Goal: Task Accomplishment & Management: Manage account settings

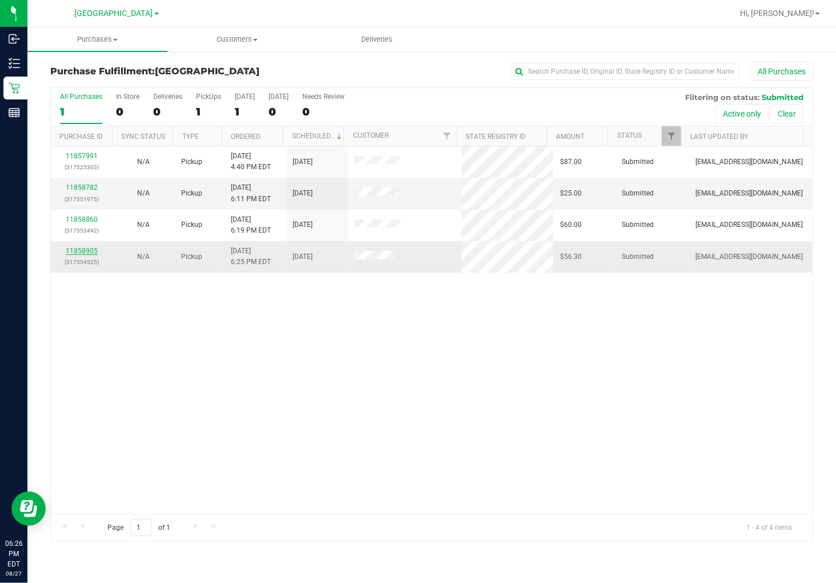
click at [79, 254] on link "11858905" at bounding box center [82, 251] width 32 height 8
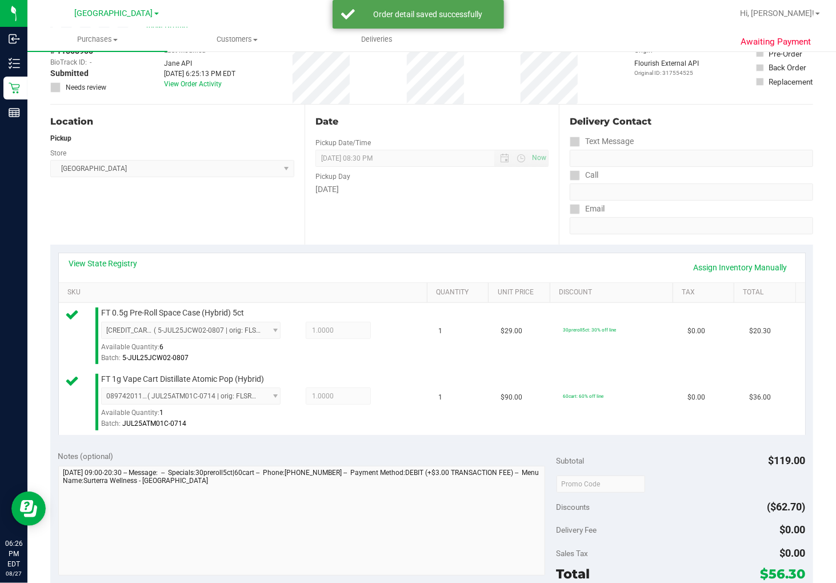
scroll to position [127, 0]
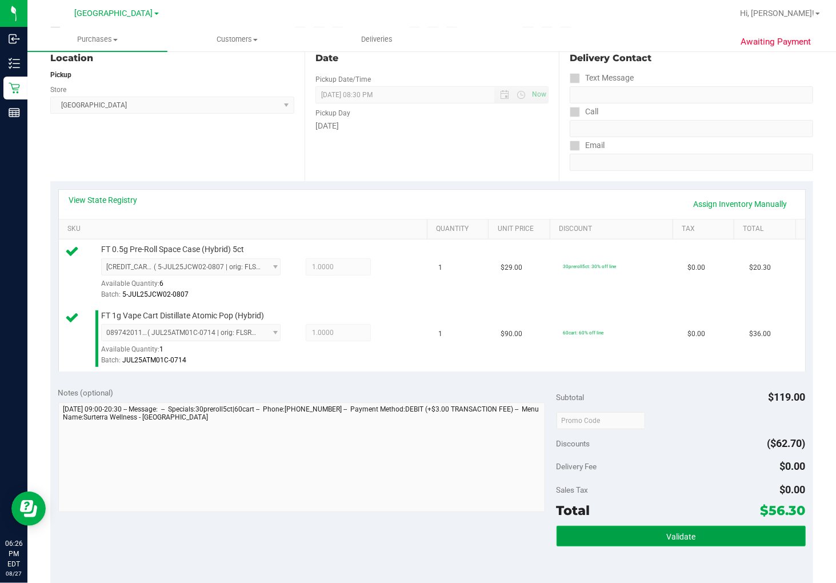
click at [713, 533] on button "Validate" at bounding box center [681, 536] width 249 height 21
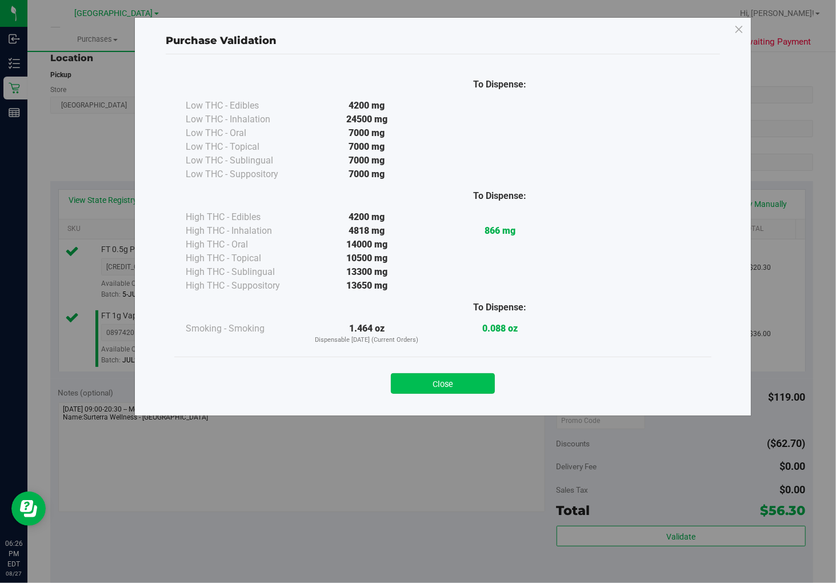
click at [486, 385] on button "Close" at bounding box center [443, 383] width 104 height 21
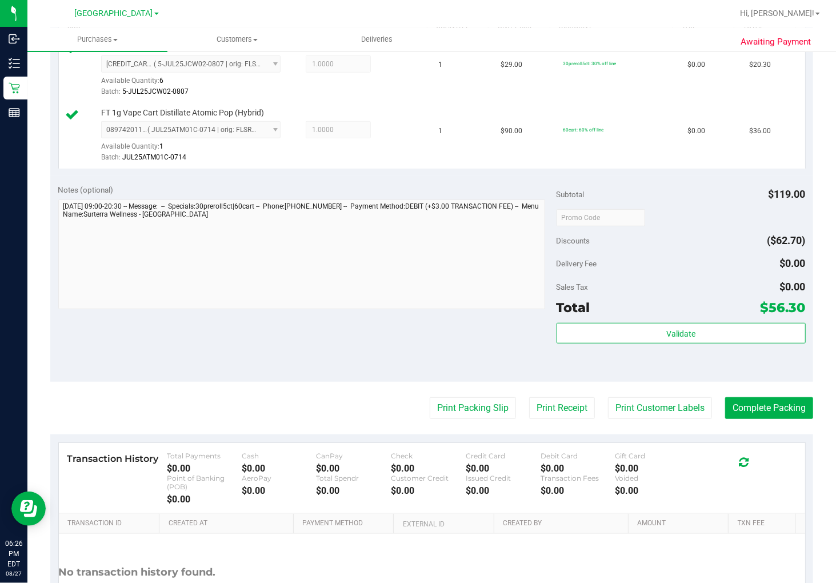
scroll to position [381, 0]
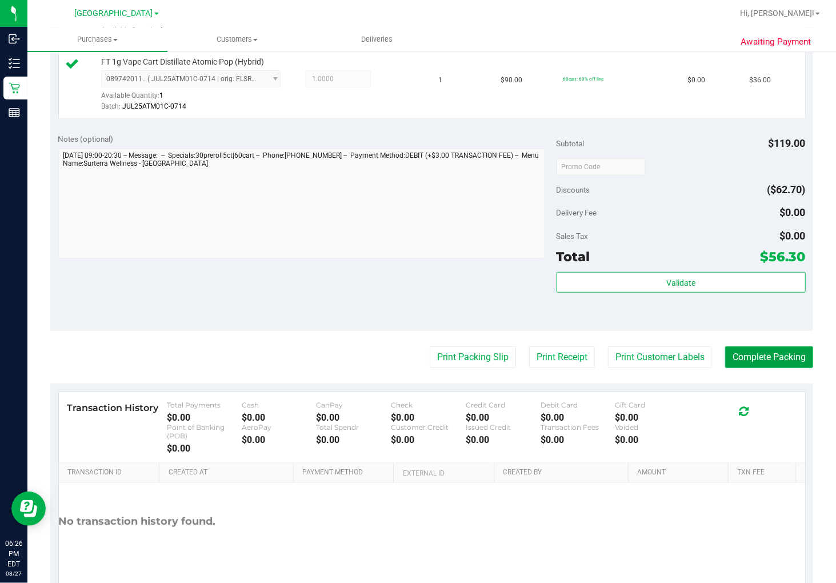
click at [748, 361] on button "Complete Packing" at bounding box center [769, 357] width 88 height 22
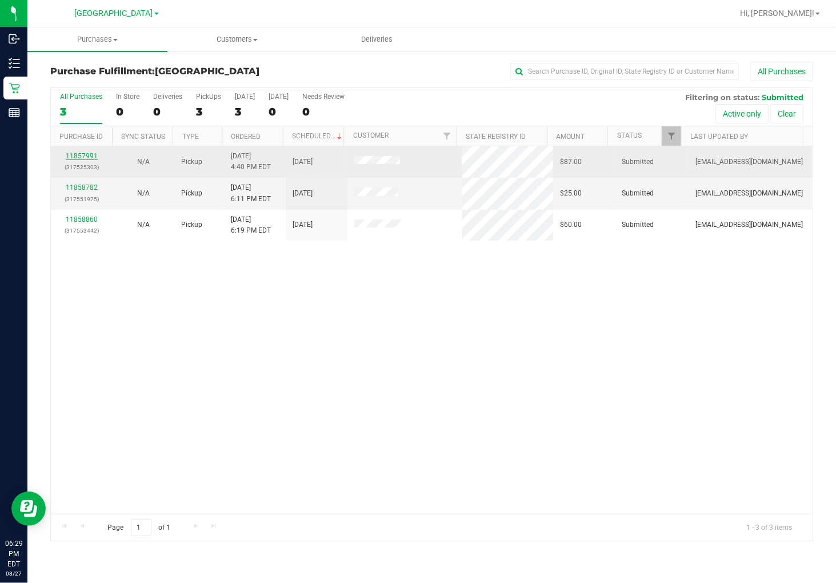
click at [80, 156] on link "11857991" at bounding box center [82, 156] width 32 height 8
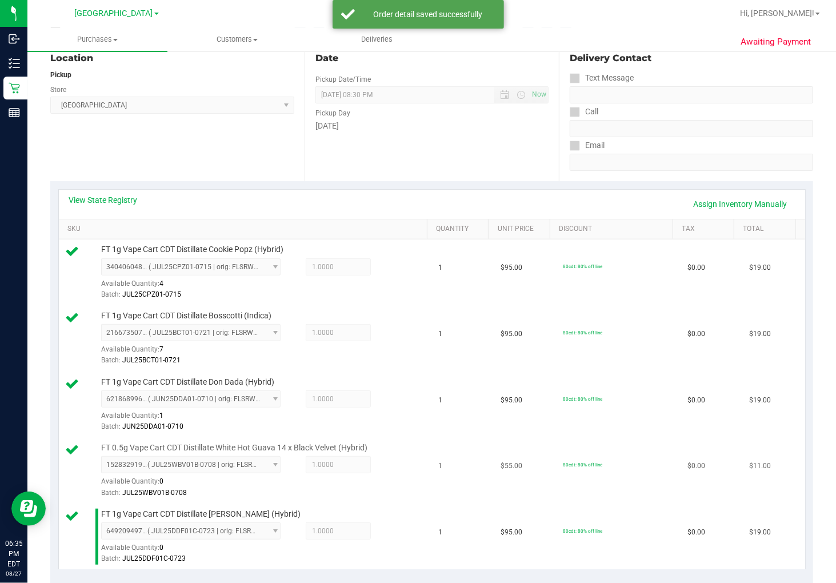
scroll to position [381, 0]
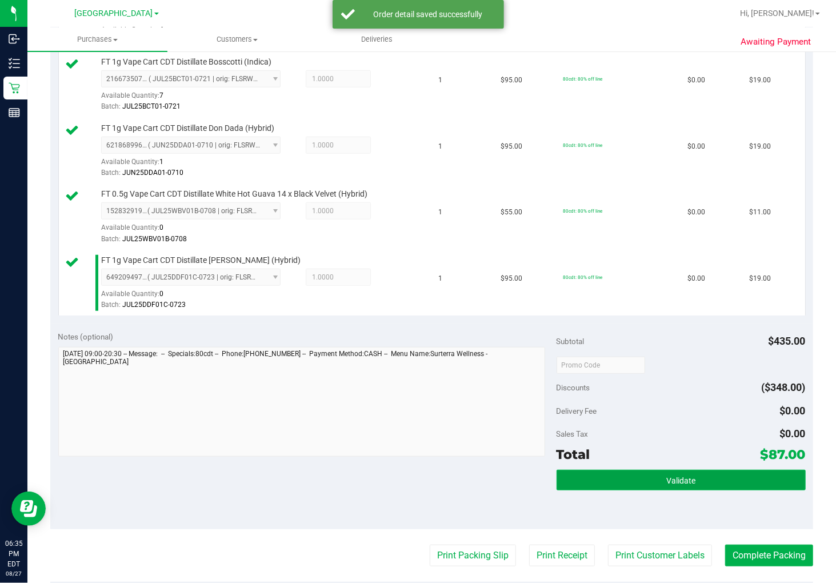
click at [666, 481] on span "Validate" at bounding box center [680, 480] width 29 height 9
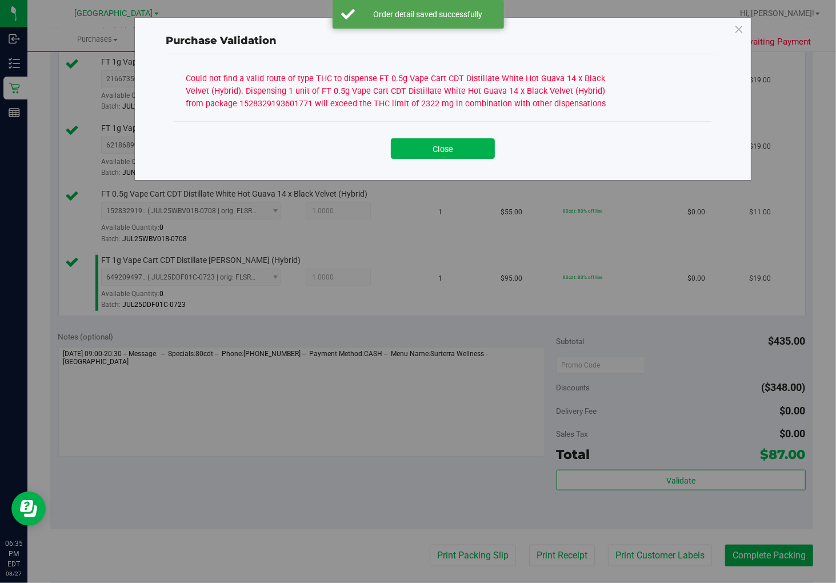
click at [418, 91] on div "Could not find a valid route of type THC to dispense FT 0.5g Vape Cart CDT Dist…" at bounding box center [400, 90] width 429 height 40
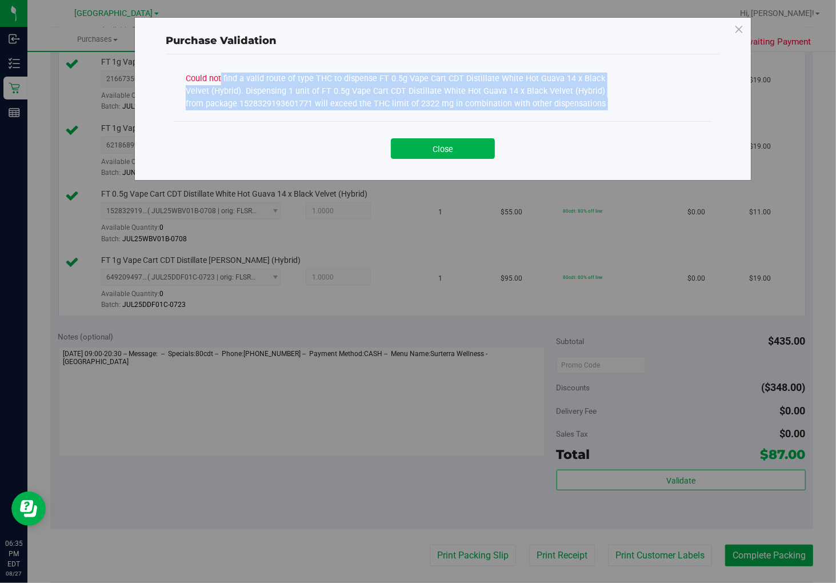
click at [418, 91] on div "Could not find a valid route of type THC to dispense FT 0.5g Vape Cart CDT Dist…" at bounding box center [400, 90] width 429 height 40
copy div "Could not find a valid route of type THC to dispense FT 0.5g Vape Cart CDT Dist…"
click at [434, 153] on button "Close" at bounding box center [443, 148] width 104 height 21
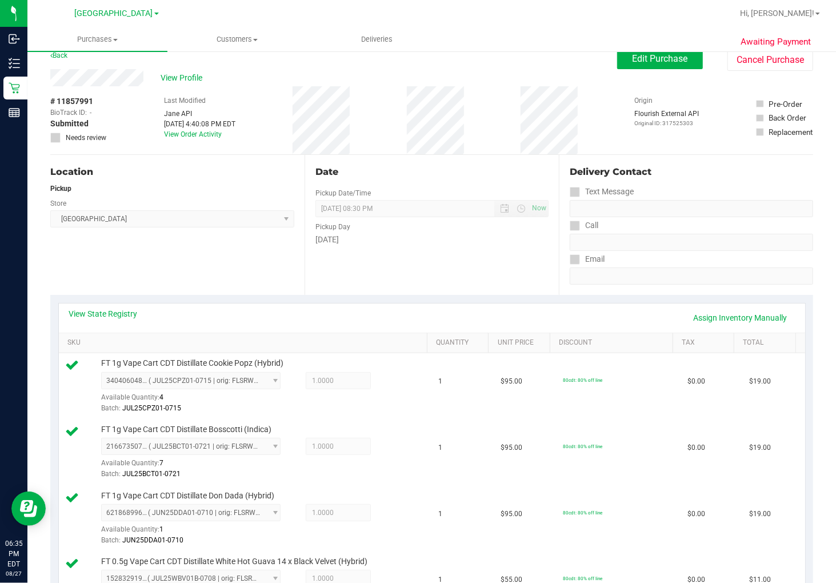
scroll to position [0, 0]
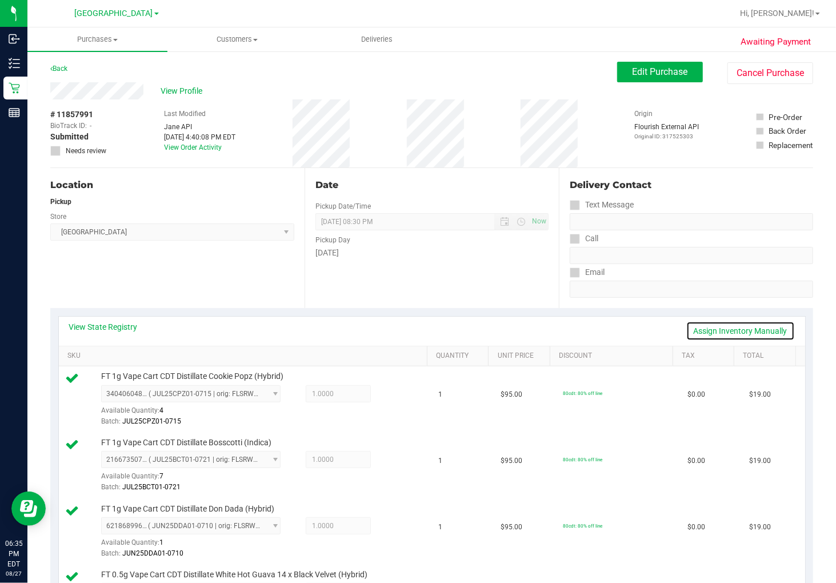
click at [761, 328] on link "Assign Inventory Manually" at bounding box center [740, 330] width 109 height 19
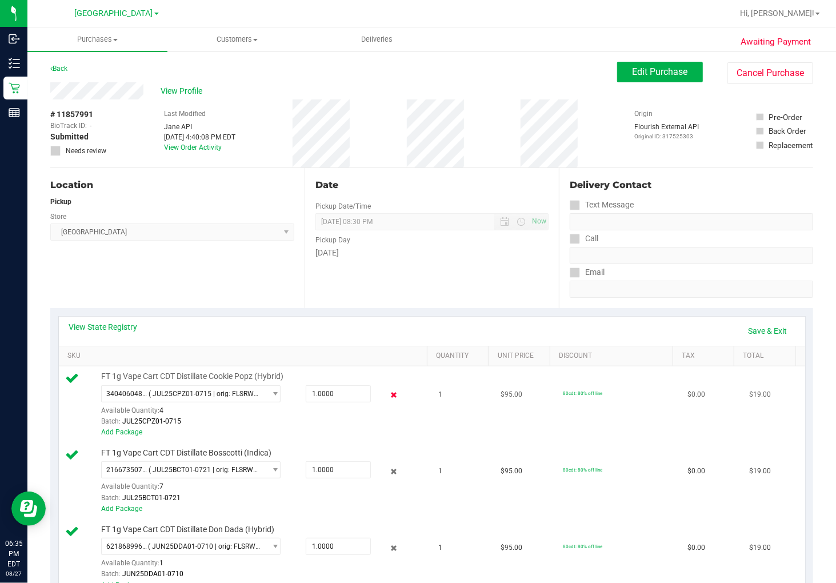
click at [388, 393] on icon at bounding box center [394, 395] width 12 height 13
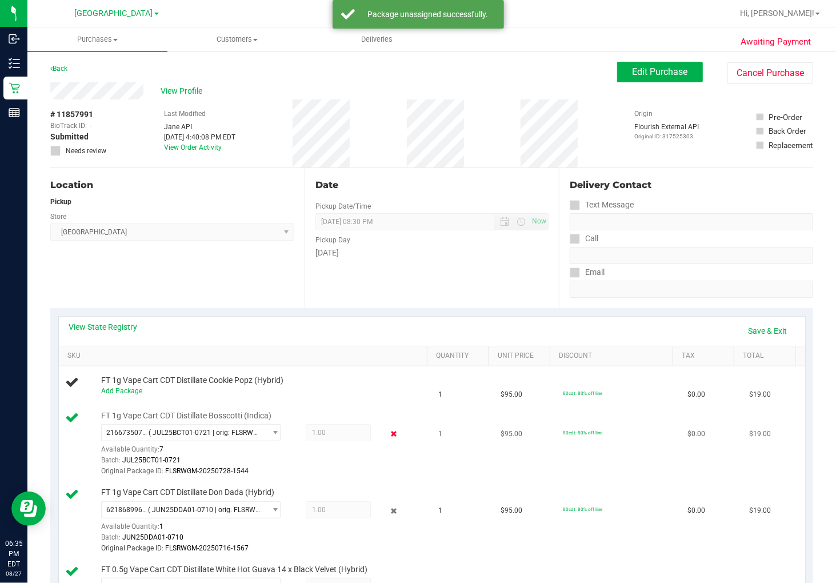
click at [388, 433] on icon at bounding box center [394, 433] width 12 height 13
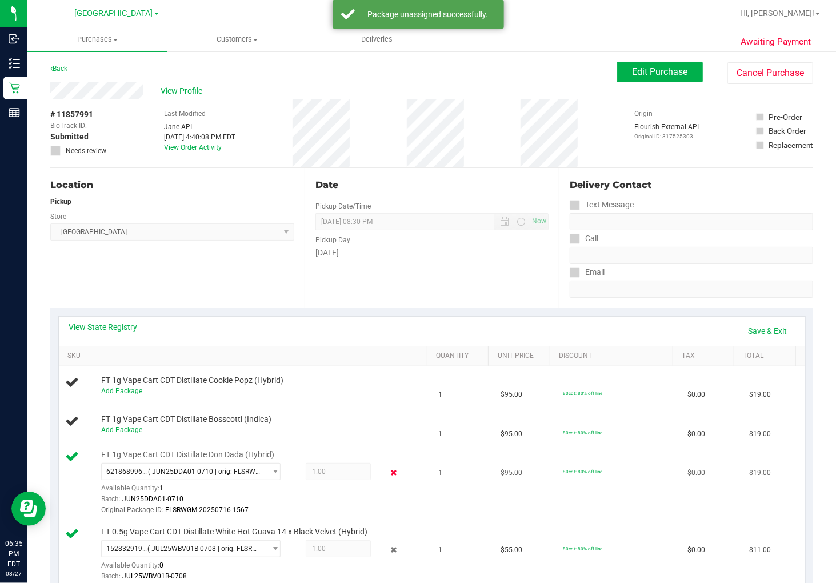
click at [388, 475] on icon at bounding box center [394, 472] width 12 height 13
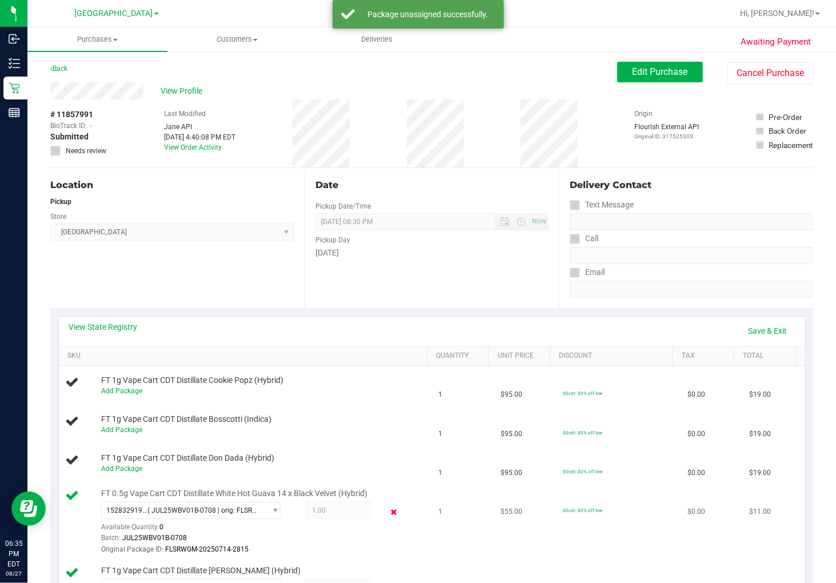
click at [388, 508] on icon at bounding box center [394, 511] width 12 height 13
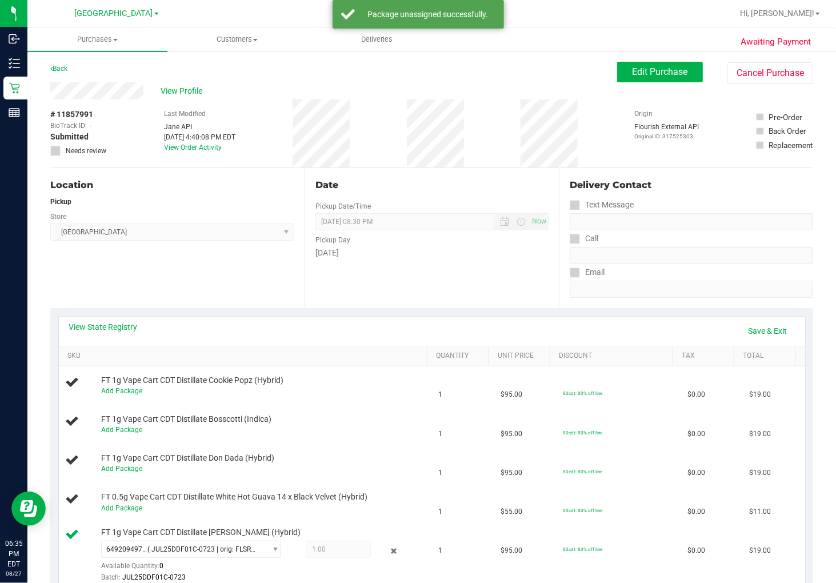
scroll to position [190, 0]
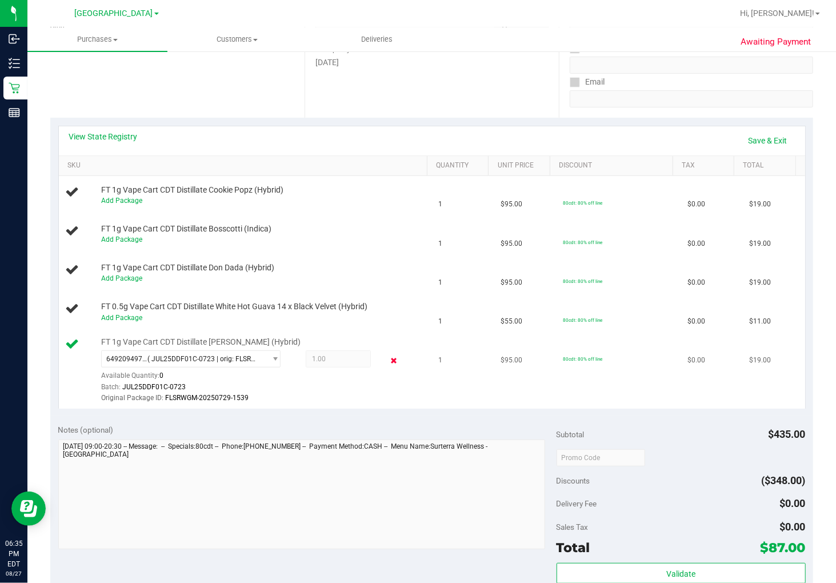
click at [388, 360] on icon at bounding box center [394, 360] width 12 height 13
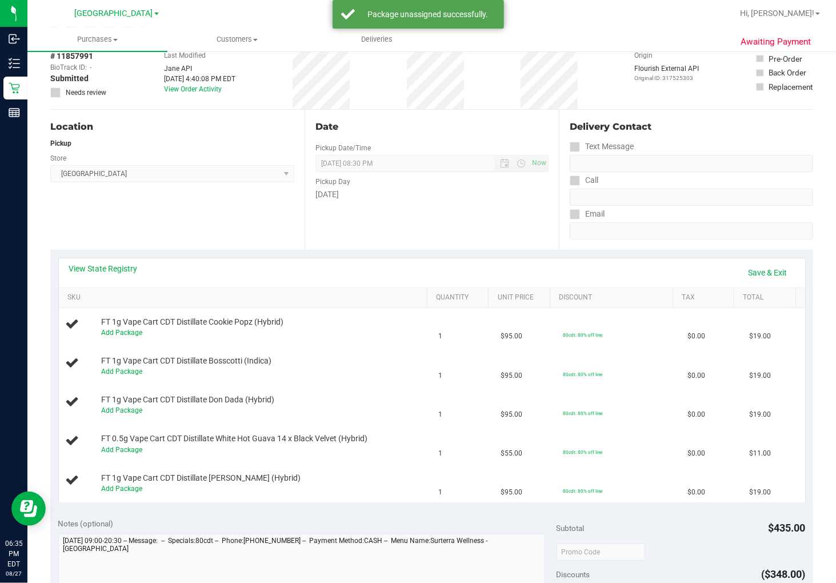
scroll to position [0, 0]
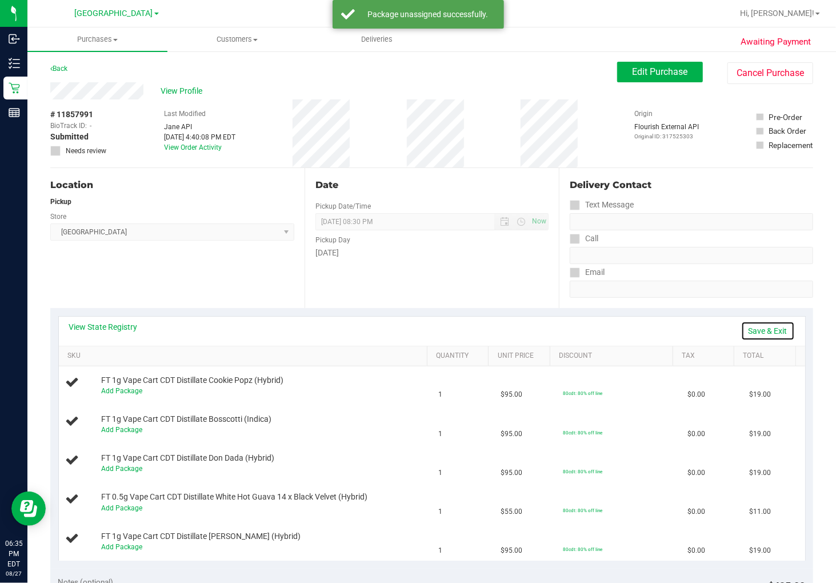
click at [761, 332] on link "Save & Exit" at bounding box center [768, 330] width 54 height 19
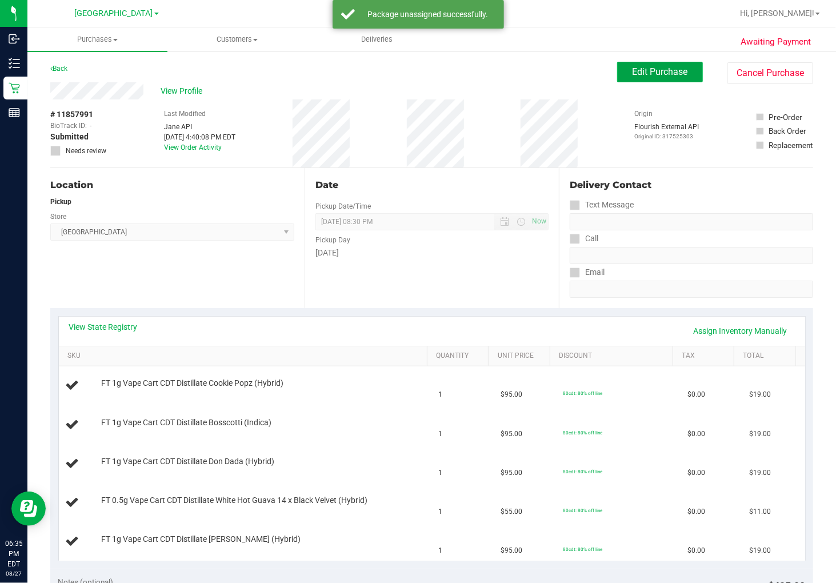
click at [670, 77] on button "Edit Purchase" at bounding box center [660, 72] width 86 height 21
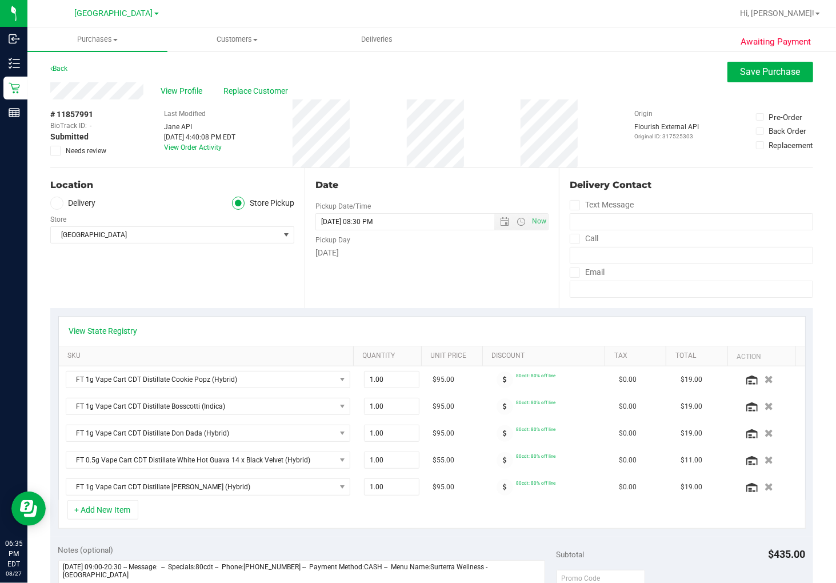
click at [97, 153] on span "Needs review" at bounding box center [86, 151] width 41 height 10
click at [0, 0] on input "Needs review" at bounding box center [0, 0] width 0 height 0
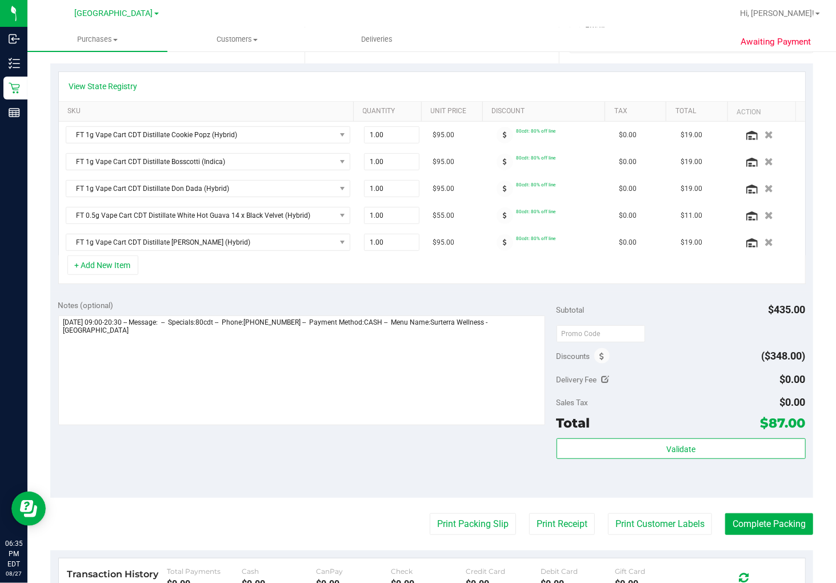
scroll to position [254, 0]
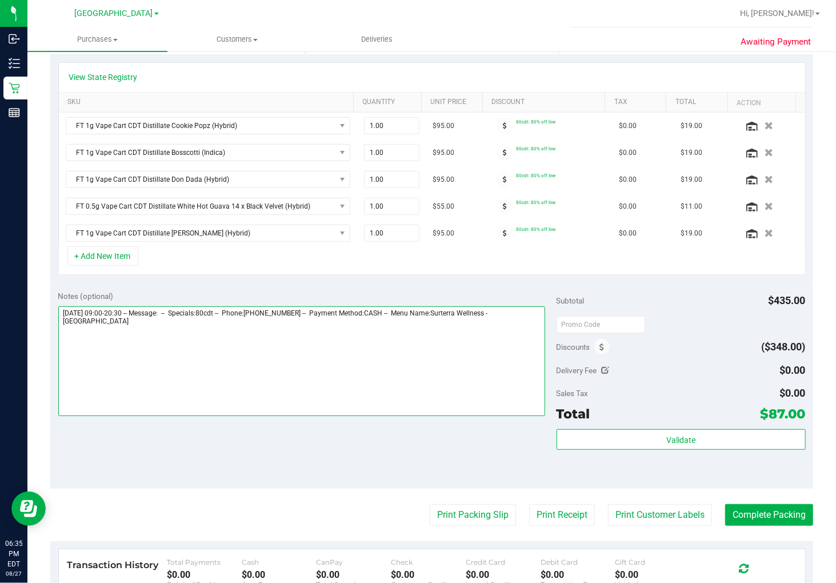
click at [129, 335] on textarea at bounding box center [301, 361] width 487 height 110
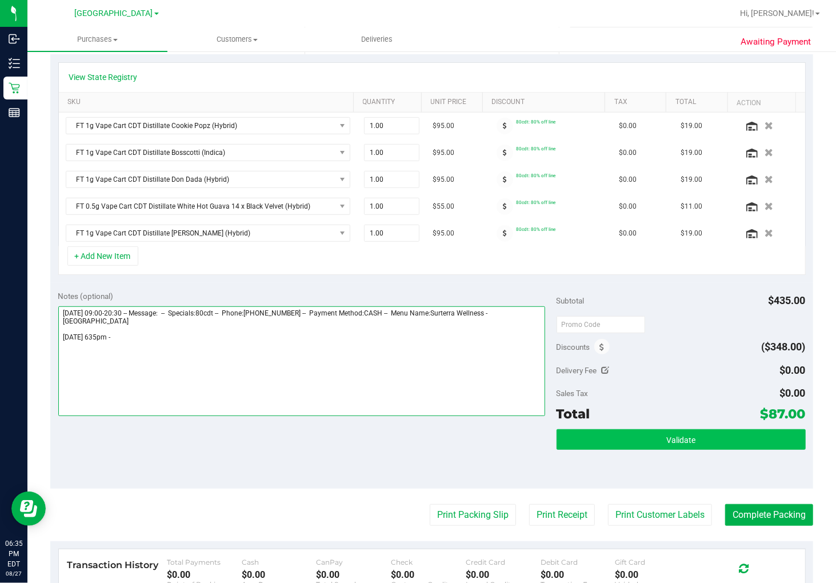
paste textarea "Could not find a valid route of type THC to dispense FT 0.5g Vape Cart CDT Dist…"
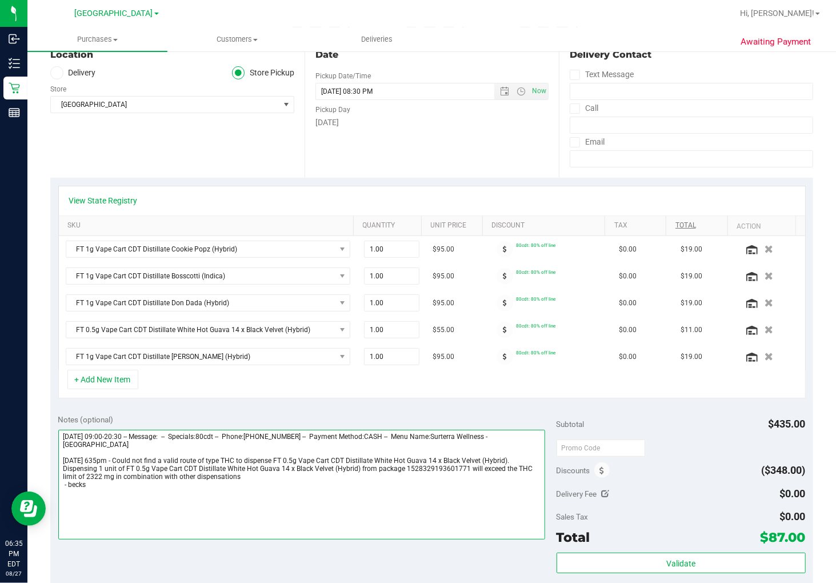
scroll to position [0, 0]
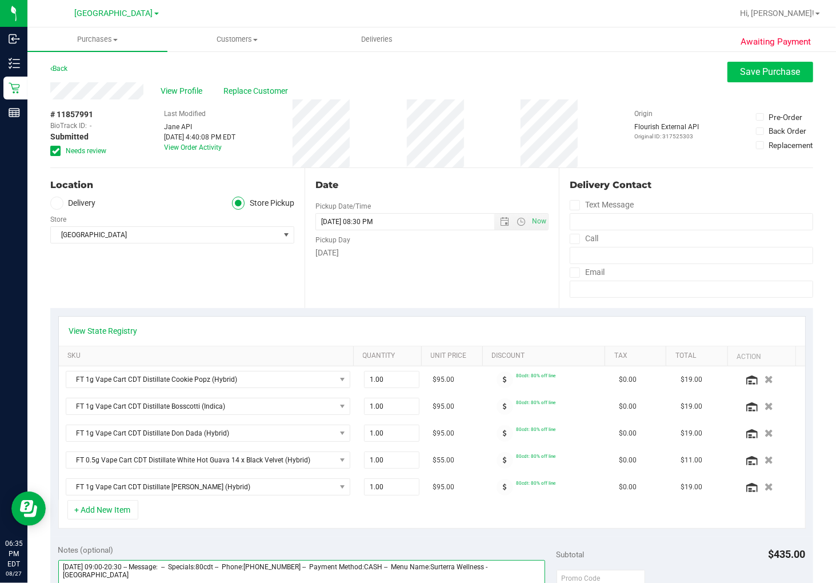
type textarea "[DATE] 09:00-20:30 -- Message: -- Specials:80cdt -- Phone:[PHONE_NUMBER] -- Pay…"
click at [750, 73] on span "Save Purchase" at bounding box center [771, 71] width 60 height 11
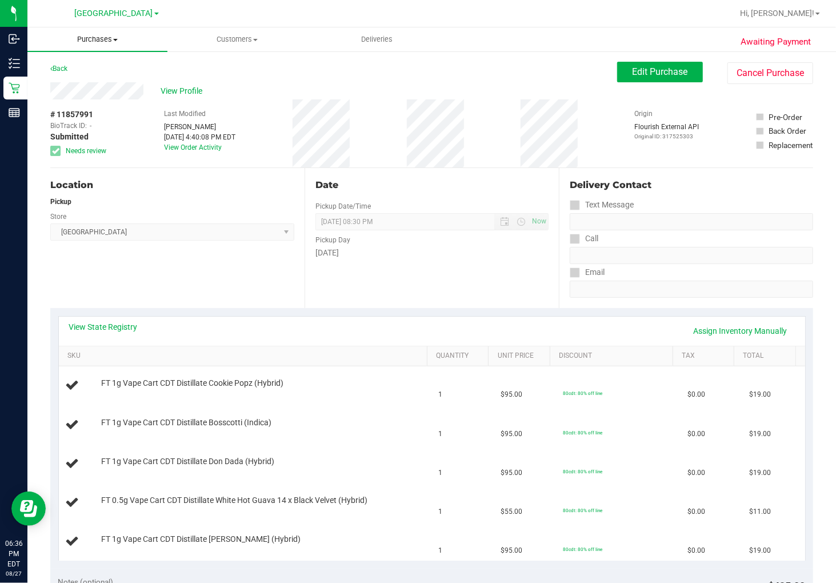
click at [98, 38] on span "Purchases" at bounding box center [97, 39] width 140 height 10
click at [98, 90] on li "All purchases" at bounding box center [97, 97] width 140 height 14
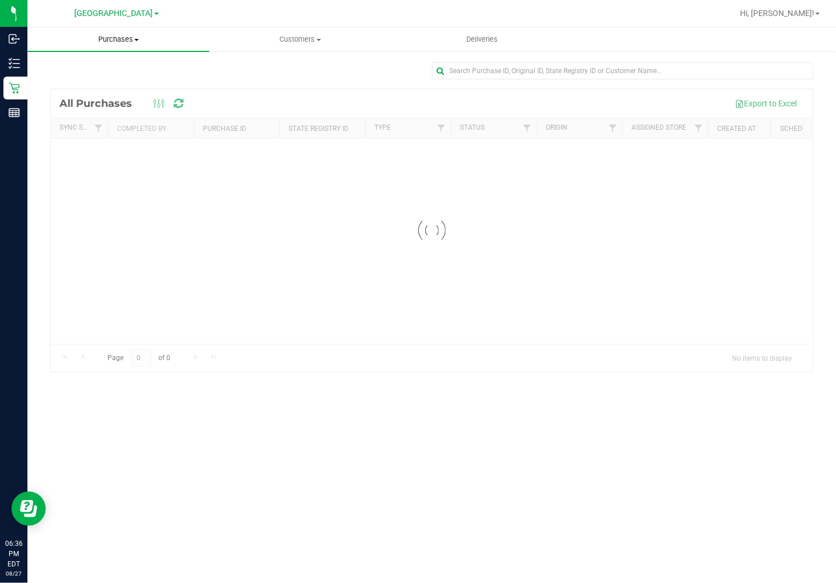
click at [134, 35] on span "Purchases" at bounding box center [118, 39] width 182 height 10
click at [87, 79] on span "Fulfillment" at bounding box center [62, 83] width 71 height 10
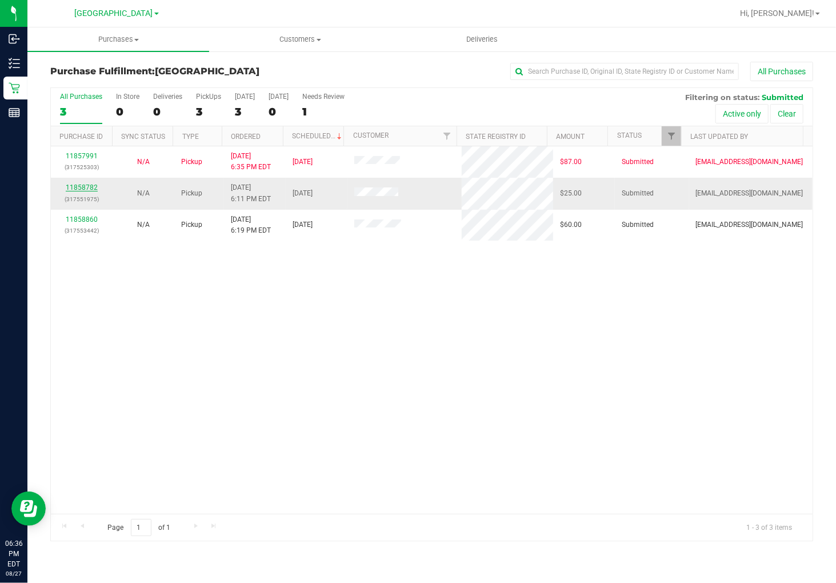
click at [85, 187] on link "11858782" at bounding box center [82, 187] width 32 height 8
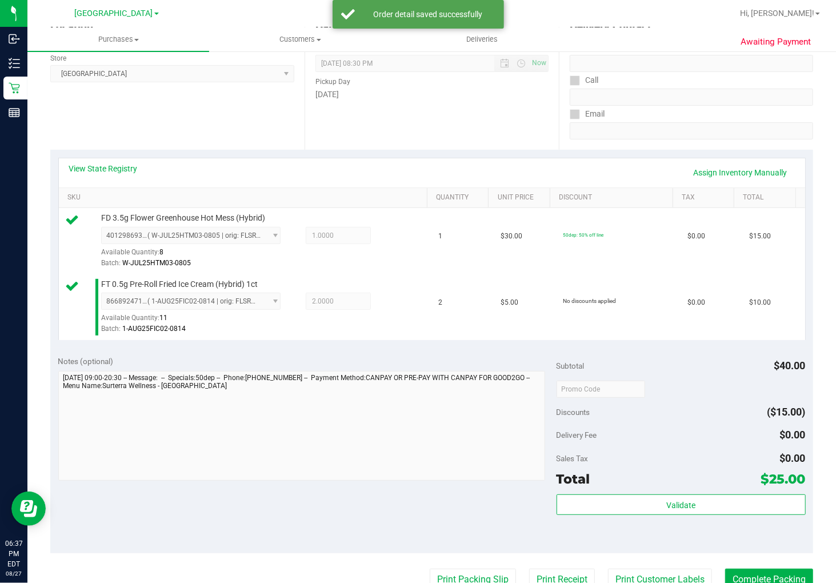
scroll to position [190, 0]
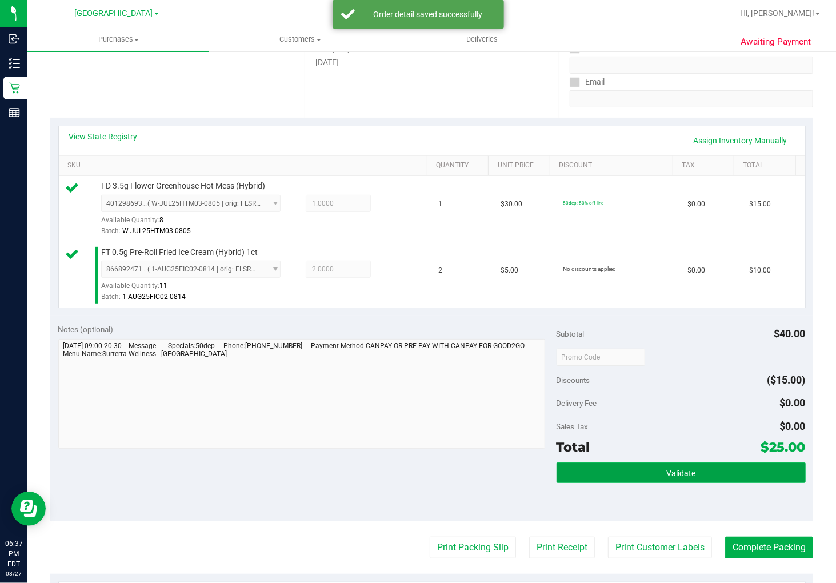
click at [638, 472] on button "Validate" at bounding box center [681, 472] width 249 height 21
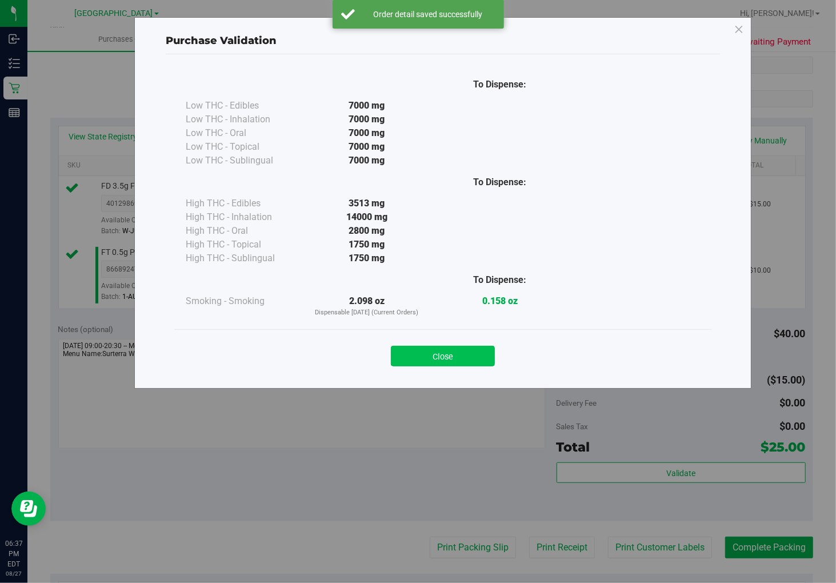
click at [419, 359] on button "Close" at bounding box center [443, 356] width 104 height 21
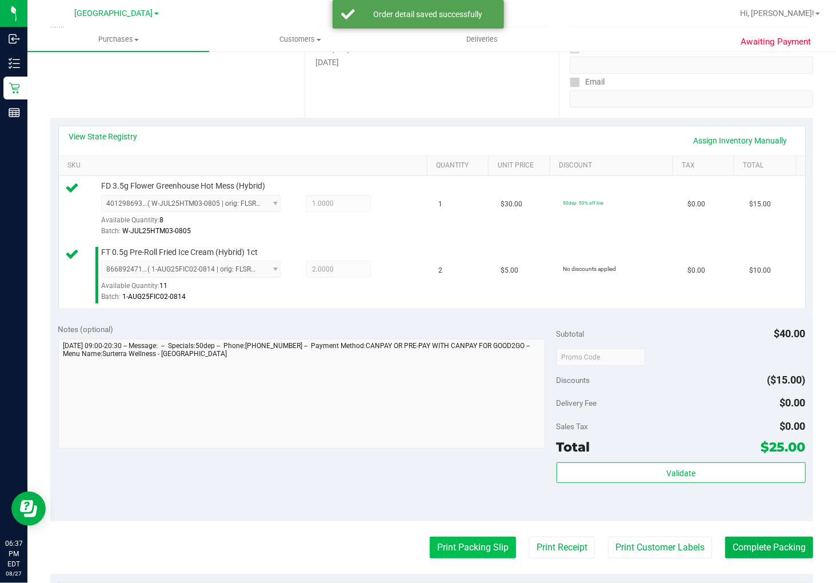
click at [465, 549] on button "Print Packing Slip" at bounding box center [473, 548] width 86 height 22
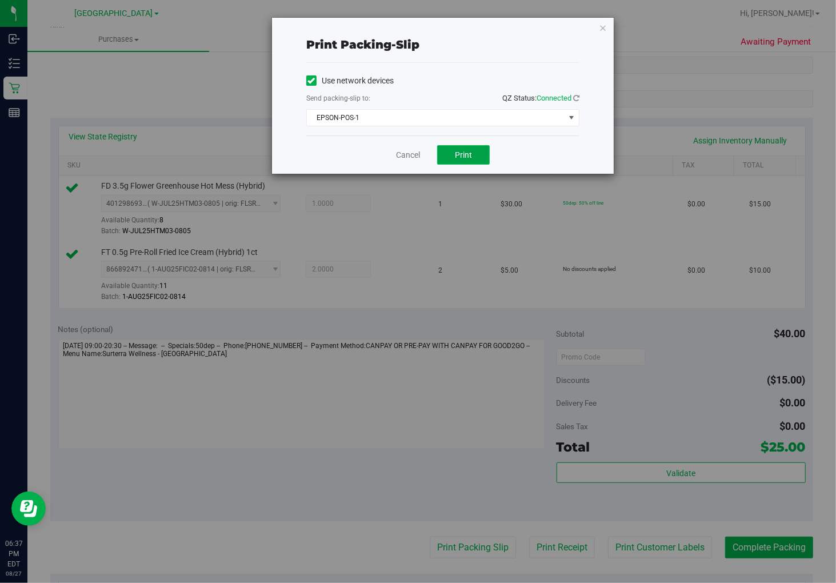
click at [454, 155] on button "Print" at bounding box center [463, 154] width 53 height 19
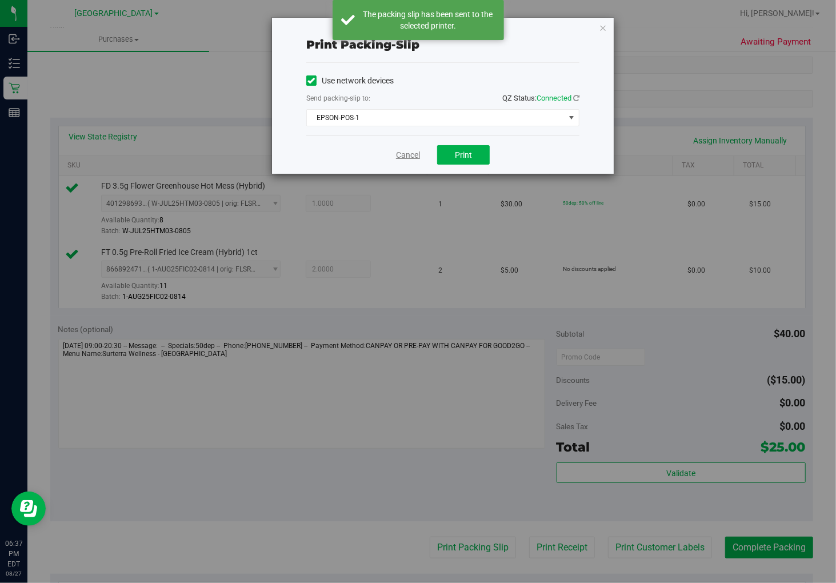
click at [410, 153] on link "Cancel" at bounding box center [408, 155] width 24 height 12
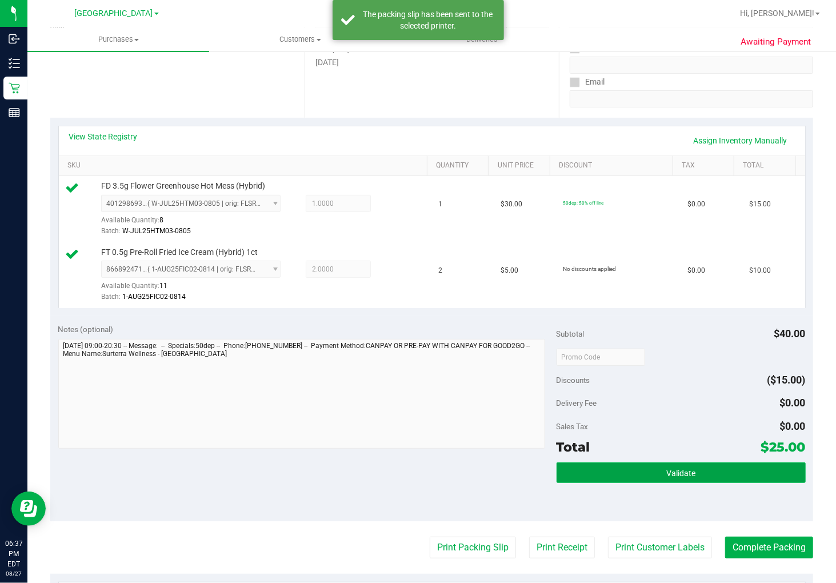
click at [679, 469] on span "Validate" at bounding box center [680, 473] width 29 height 9
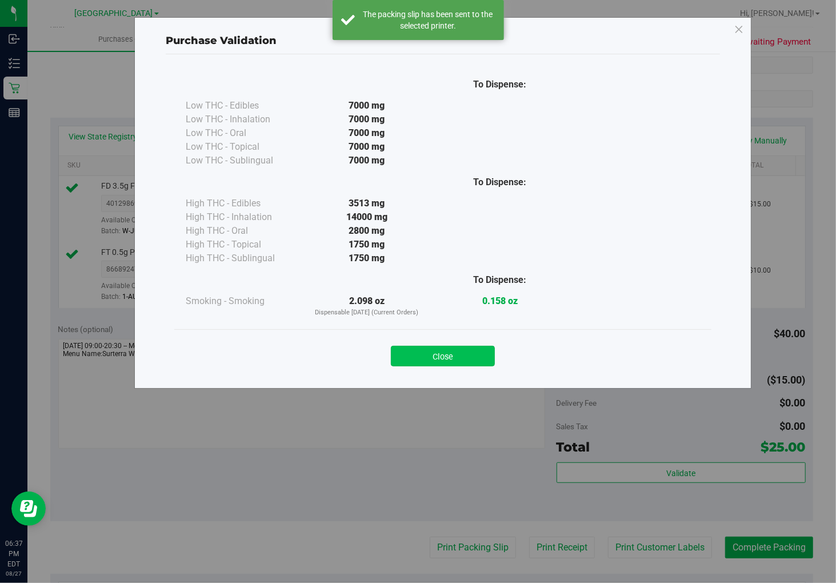
click at [425, 360] on button "Close" at bounding box center [443, 356] width 104 height 21
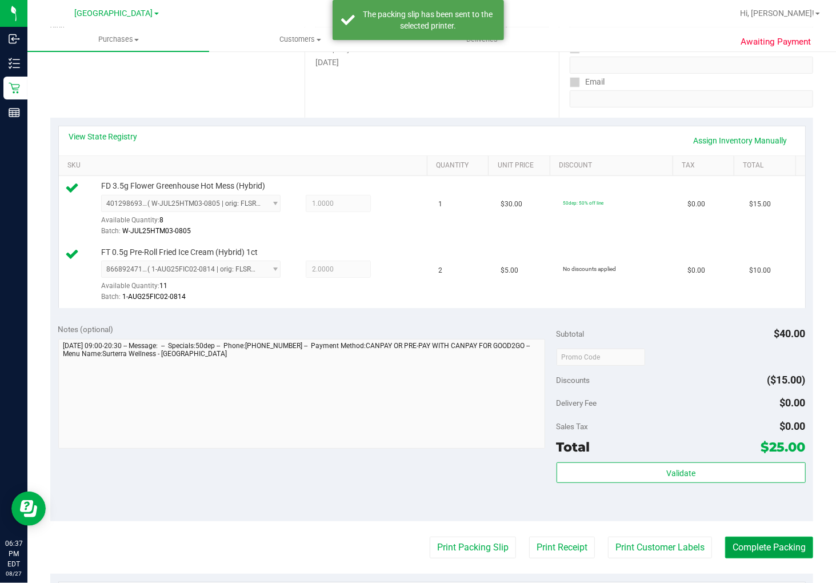
click at [761, 553] on button "Complete Packing" at bounding box center [769, 548] width 88 height 22
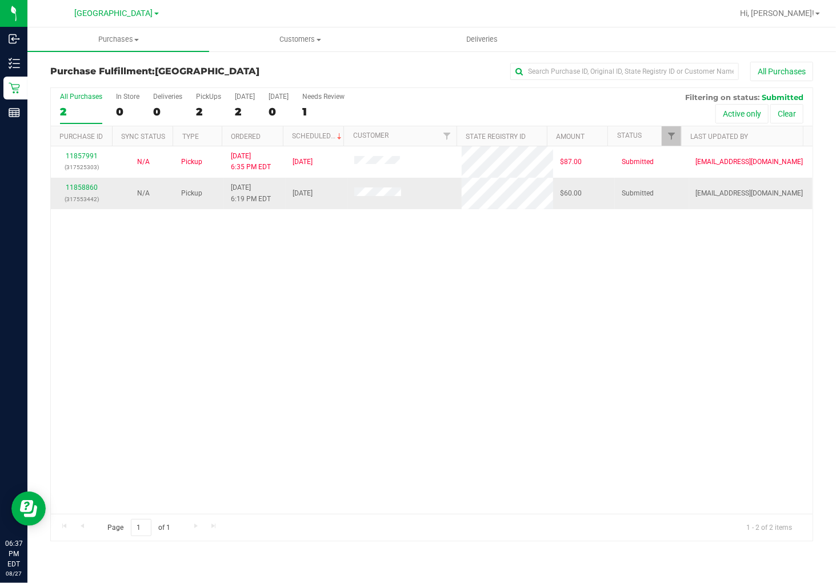
click at [86, 181] on td "11858860 (317553442)" at bounding box center [82, 193] width 62 height 31
click at [84, 189] on link "11858860" at bounding box center [82, 187] width 32 height 8
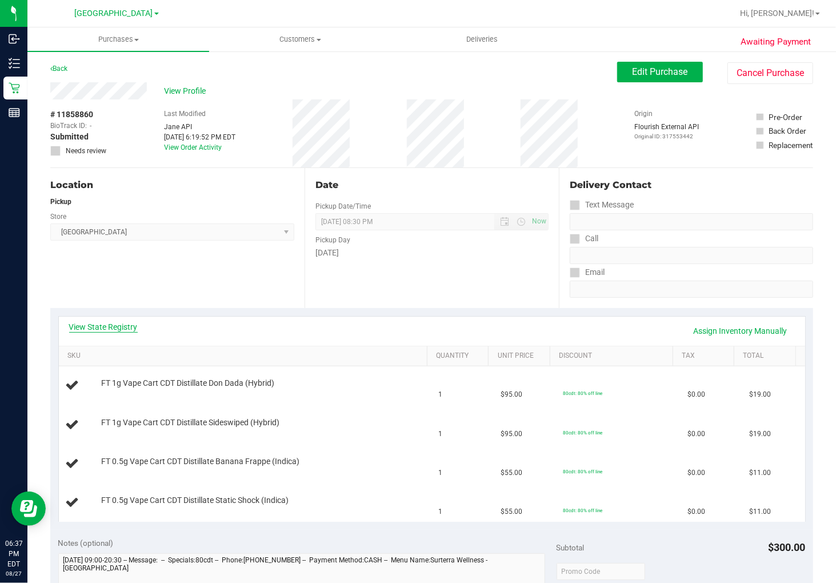
click at [126, 327] on link "View State Registry" at bounding box center [103, 326] width 69 height 11
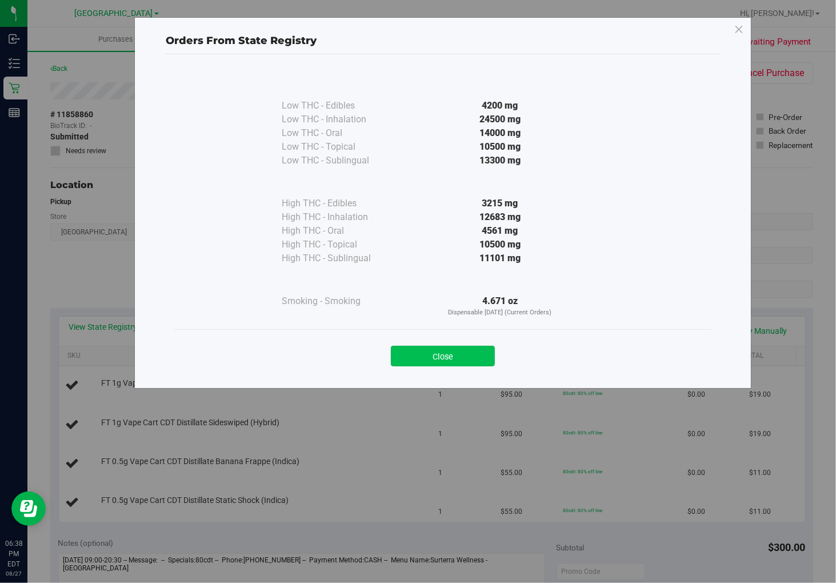
click at [424, 353] on button "Close" at bounding box center [443, 356] width 104 height 21
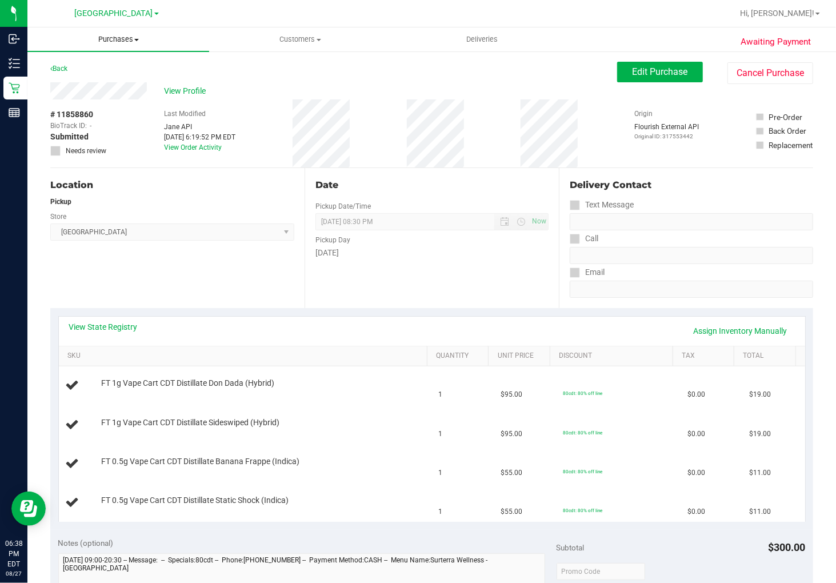
click at [101, 37] on span "Purchases" at bounding box center [118, 39] width 182 height 10
click at [101, 84] on li "Fulfillment" at bounding box center [118, 83] width 182 height 14
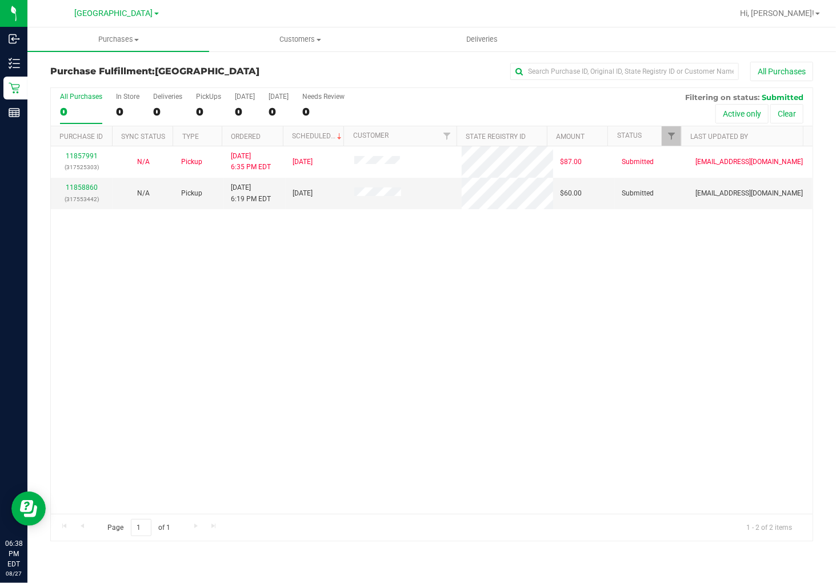
click at [313, 368] on div "11857991 (317525303) N/A Pickup [DATE] 6:35 PM EDT 8/27/2025 $87.00 Submitted […" at bounding box center [432, 329] width 762 height 367
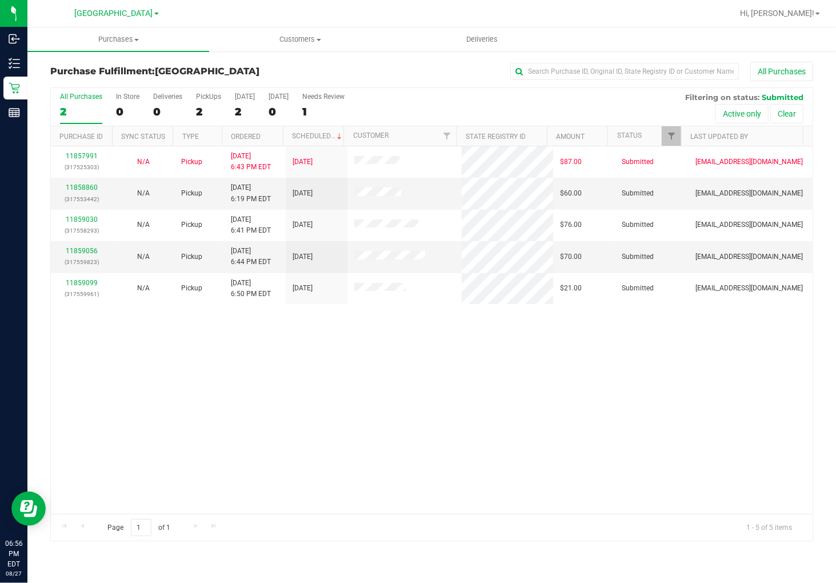
click at [458, 406] on div "11857991 (317525303) N/A Pickup [DATE] 6:43 PM EDT 8/27/2025 $87.00 Submitted […" at bounding box center [432, 329] width 762 height 367
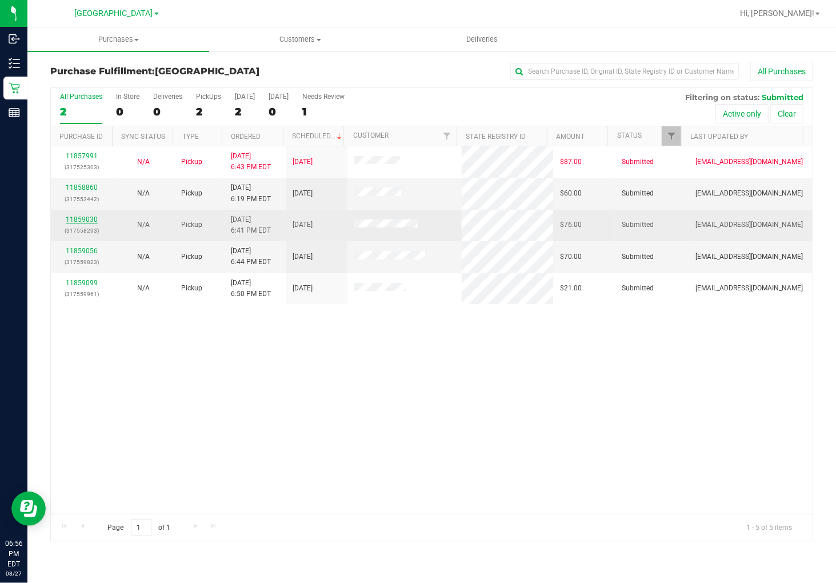
click at [81, 221] on link "11859030" at bounding box center [82, 219] width 32 height 8
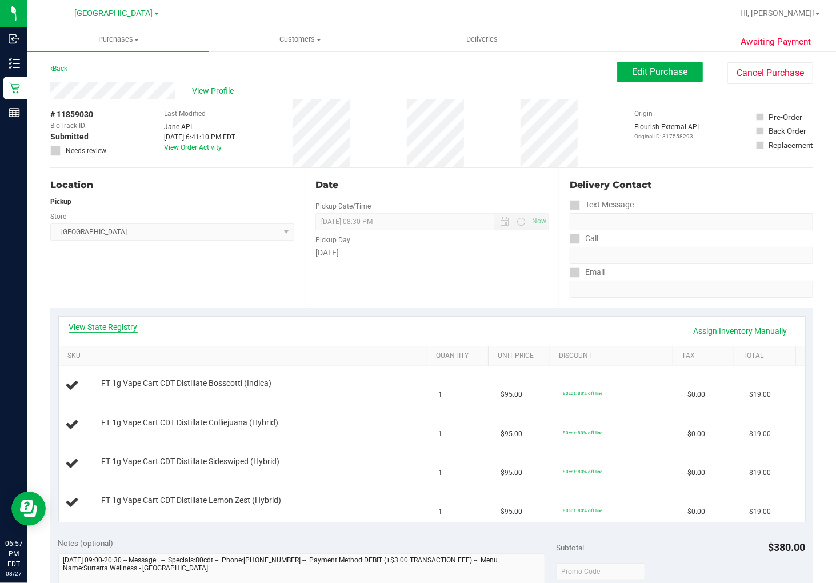
click at [105, 327] on link "View State Registry" at bounding box center [103, 326] width 69 height 11
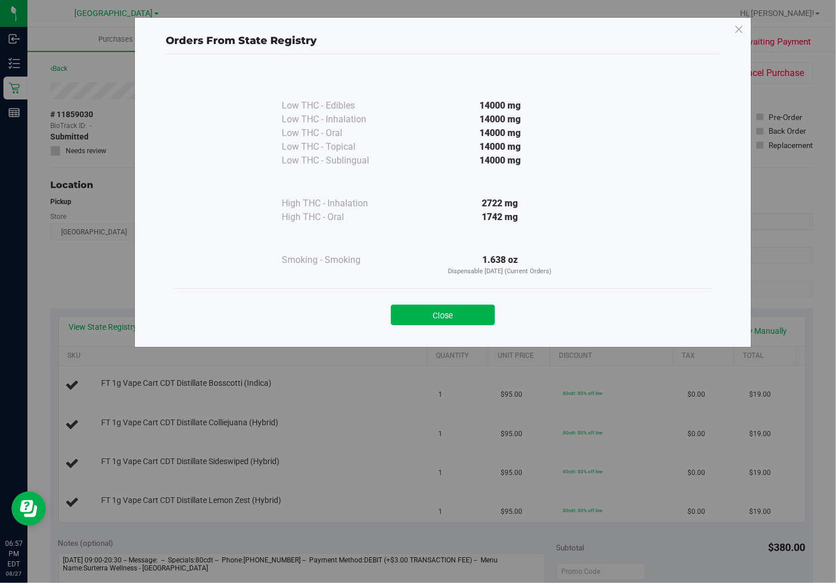
click at [426, 310] on button "Close" at bounding box center [443, 315] width 104 height 21
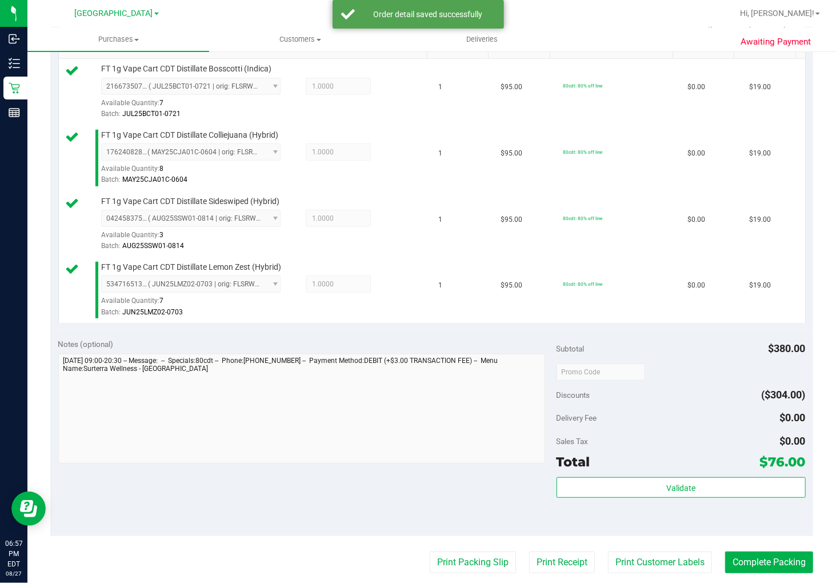
scroll to position [317, 0]
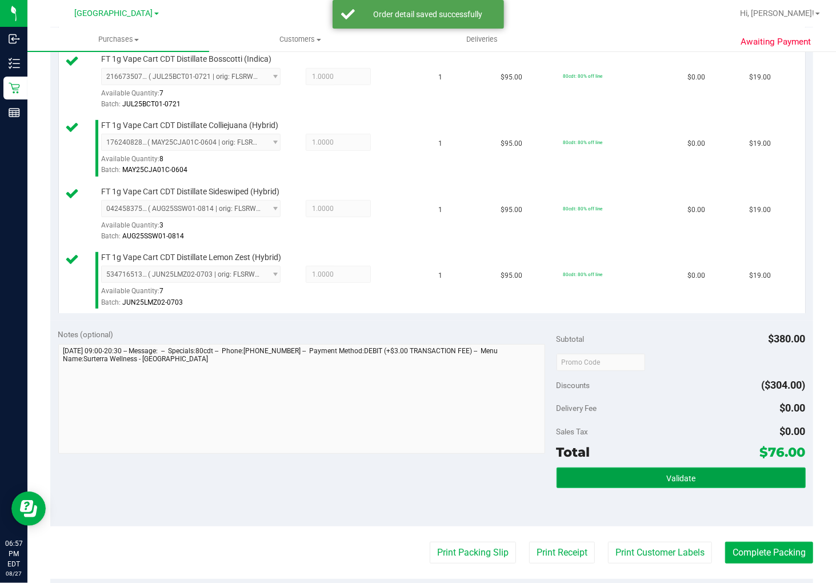
click at [670, 484] on button "Validate" at bounding box center [681, 478] width 249 height 21
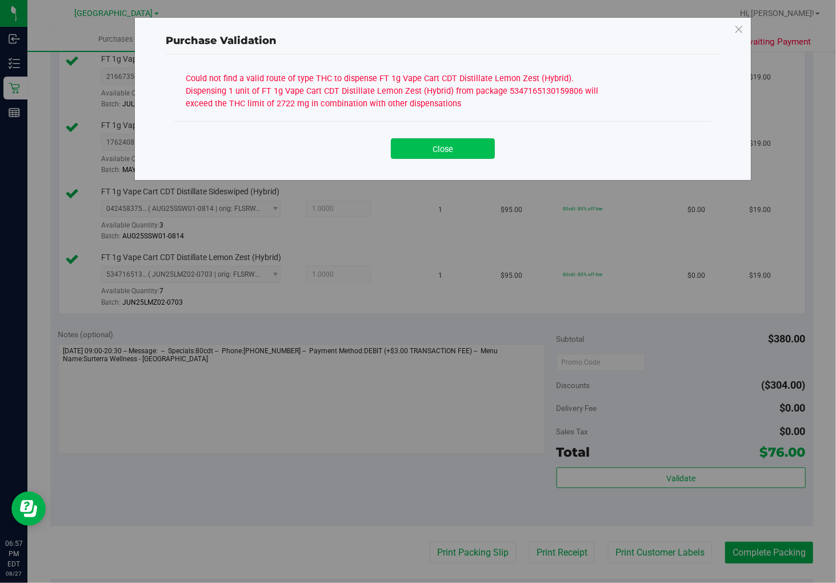
click at [468, 141] on button "Close" at bounding box center [443, 148] width 104 height 21
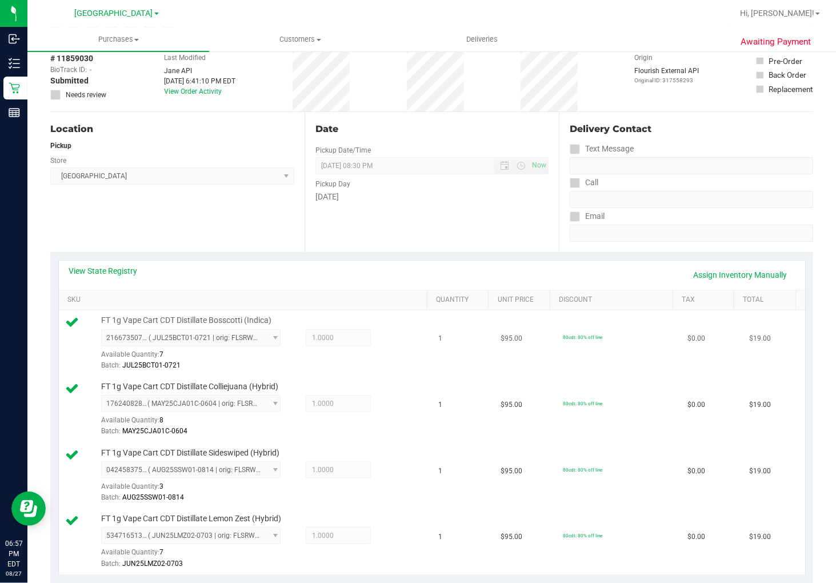
scroll to position [127, 0]
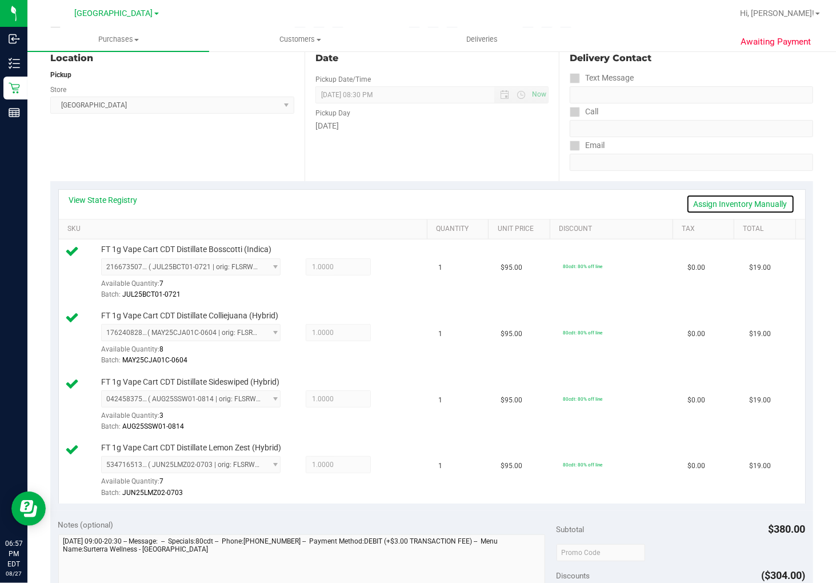
click at [719, 202] on link "Assign Inventory Manually" at bounding box center [740, 203] width 109 height 19
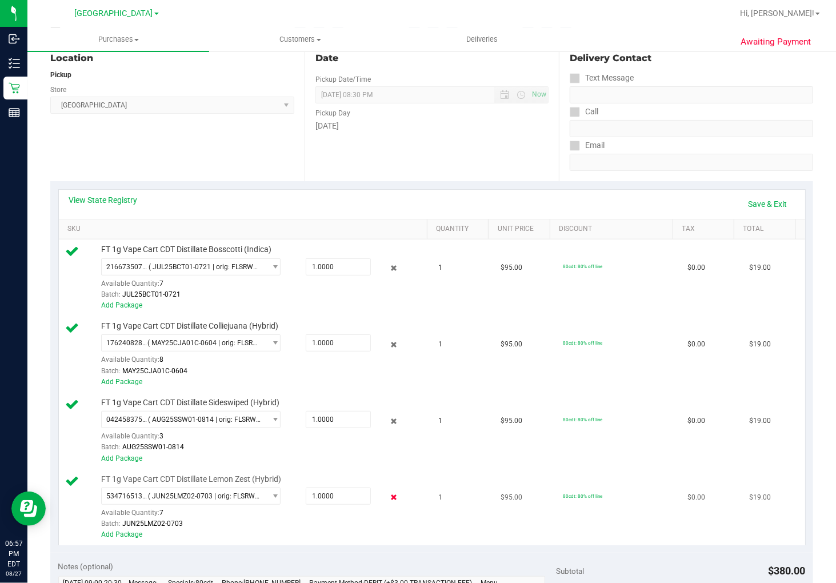
click at [388, 496] on icon at bounding box center [394, 497] width 12 height 13
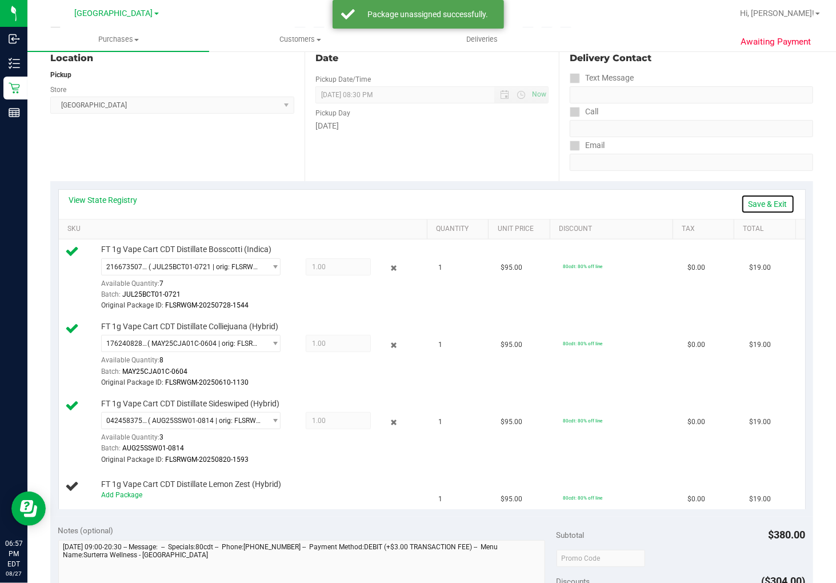
click at [764, 201] on link "Save & Exit" at bounding box center [768, 203] width 54 height 19
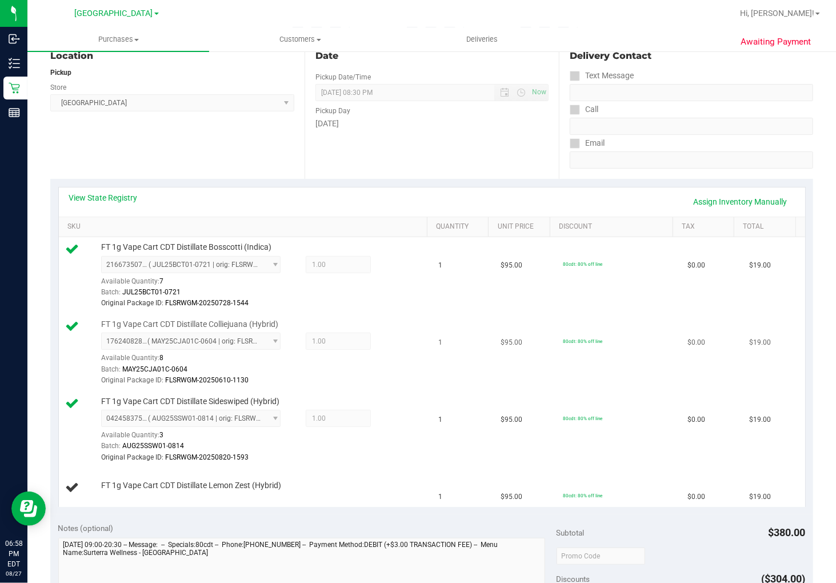
scroll to position [0, 0]
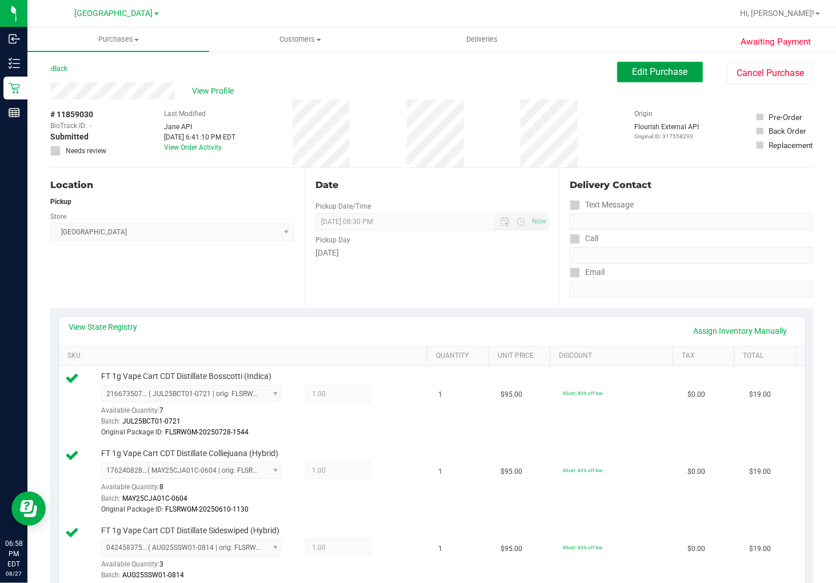
click at [670, 76] on span "Edit Purchase" at bounding box center [660, 71] width 55 height 11
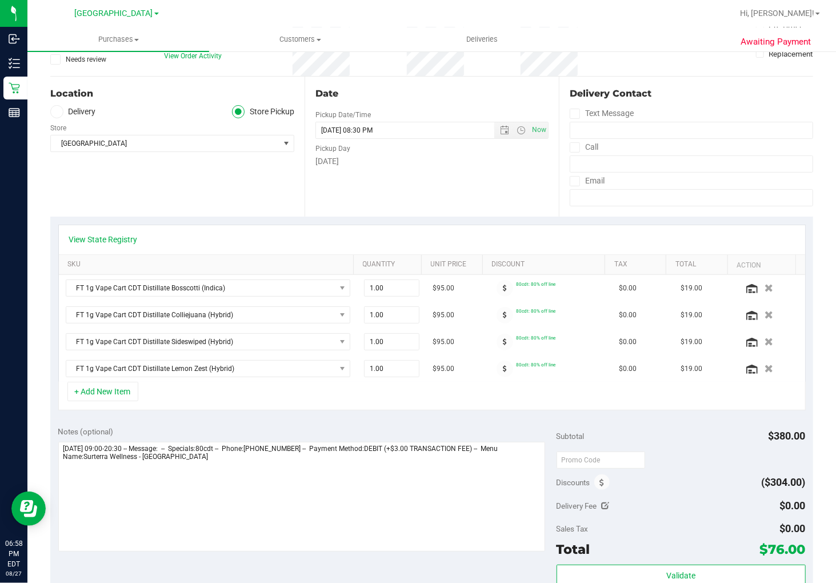
scroll to position [127, 0]
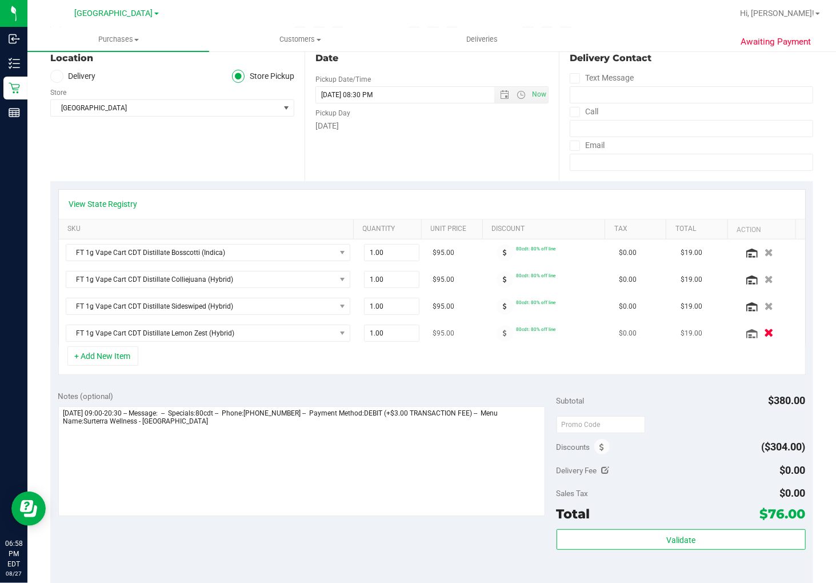
click at [764, 334] on icon "button" at bounding box center [769, 333] width 10 height 9
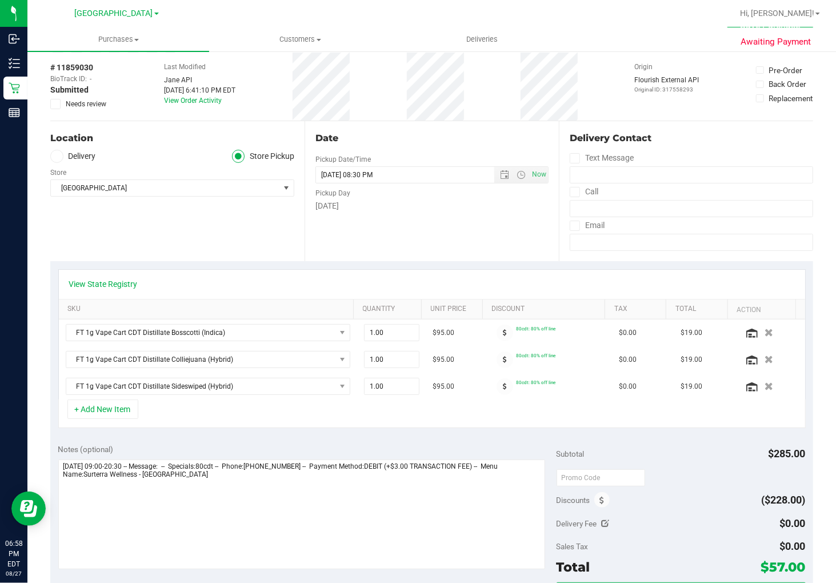
scroll to position [0, 0]
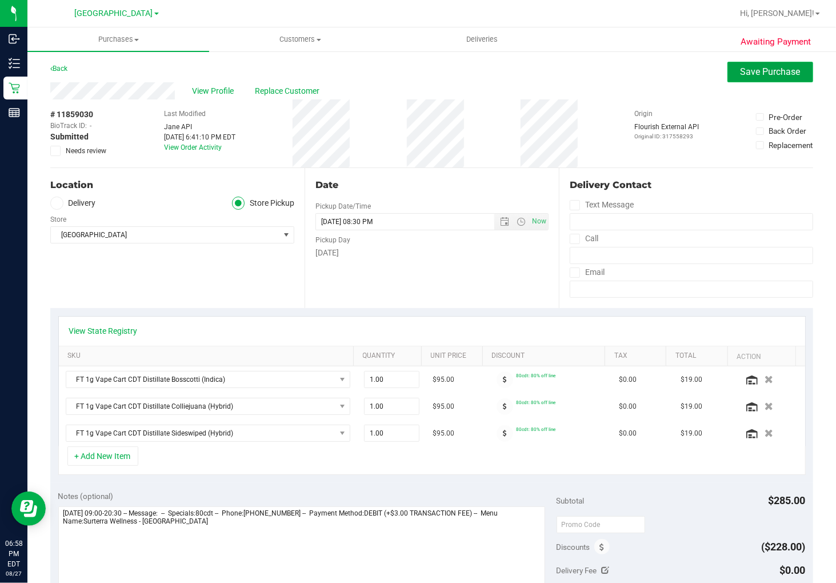
click at [785, 73] on span "Save Purchase" at bounding box center [771, 71] width 60 height 11
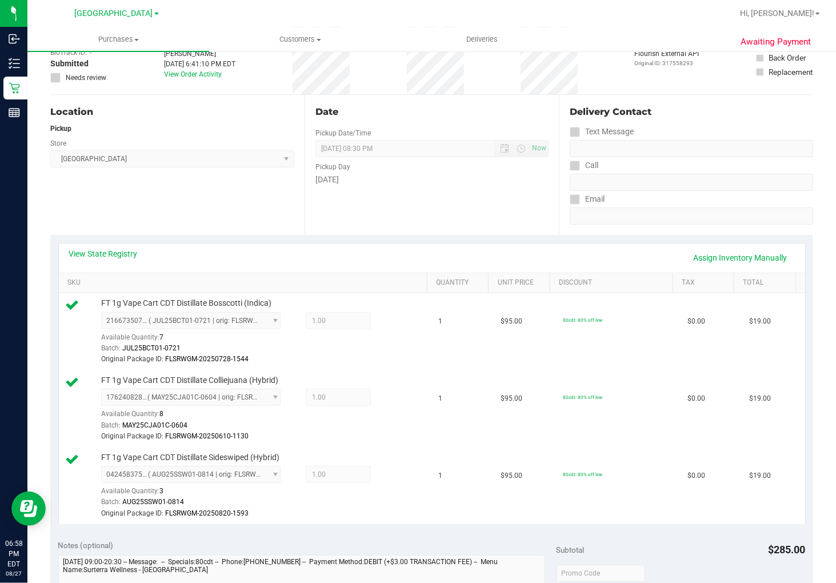
scroll to position [254, 0]
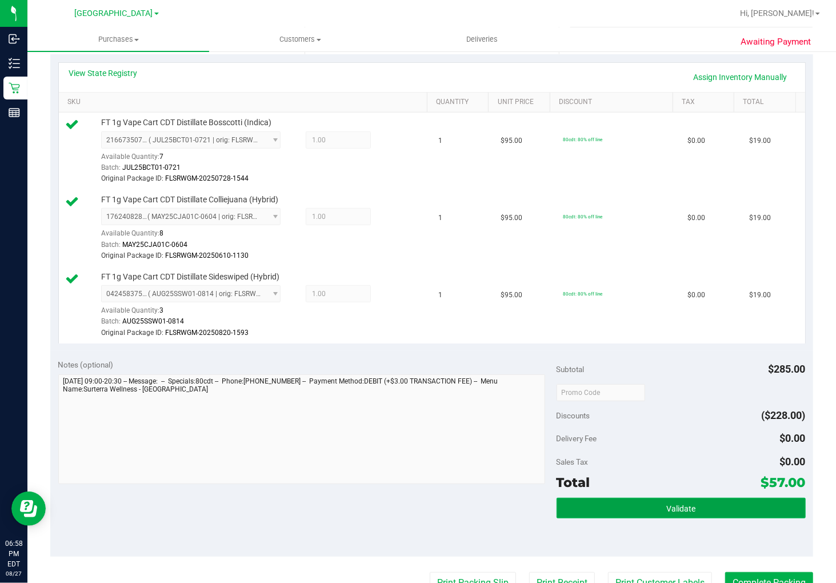
click at [673, 505] on span "Validate" at bounding box center [680, 508] width 29 height 9
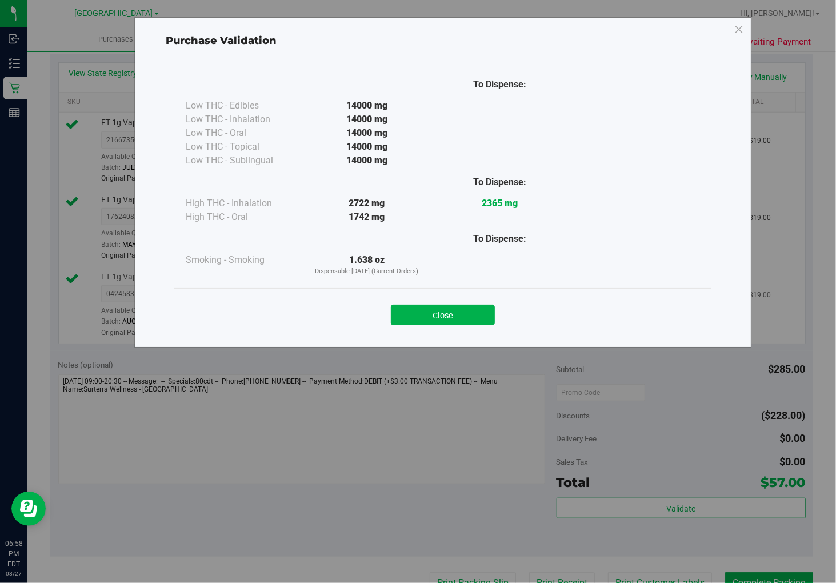
drag, startPoint x: 430, startPoint y: 314, endPoint x: 437, endPoint y: 288, distance: 27.0
click at [430, 312] on button "Close" at bounding box center [443, 315] width 104 height 21
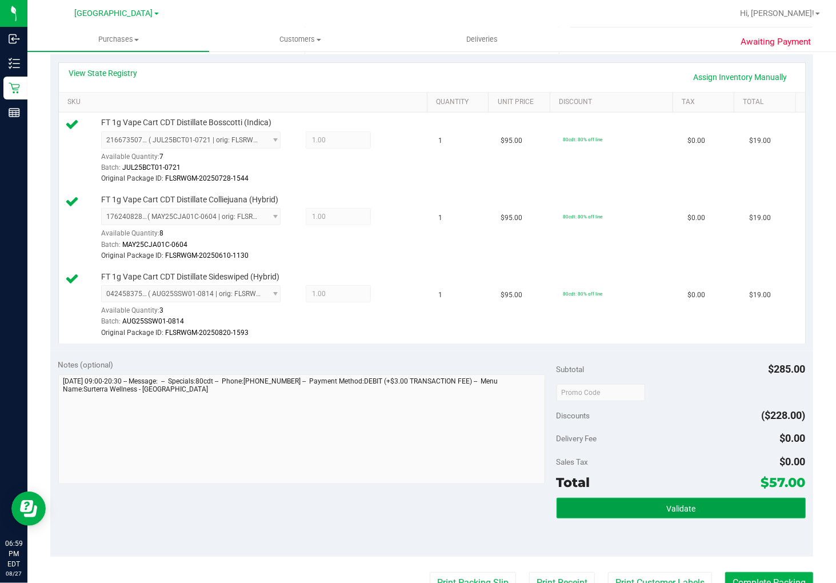
click at [693, 515] on button "Validate" at bounding box center [681, 508] width 249 height 21
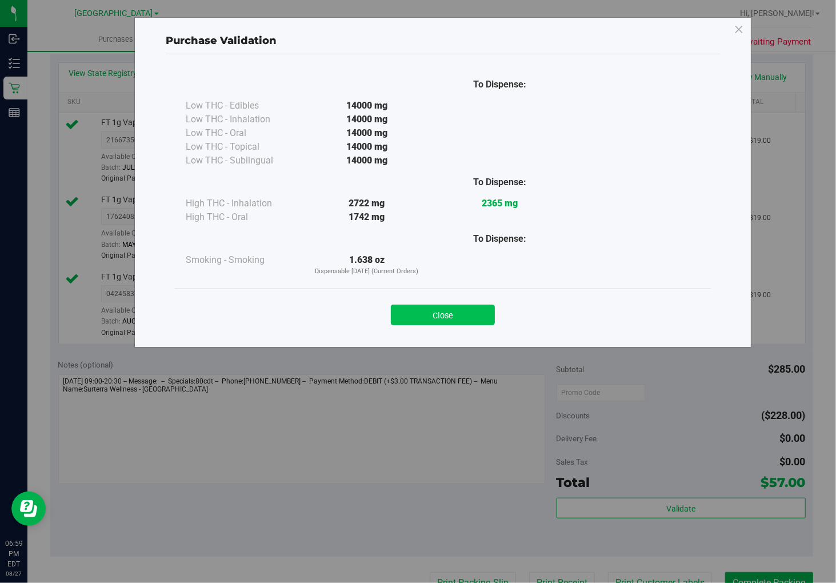
click at [418, 313] on button "Close" at bounding box center [443, 315] width 104 height 21
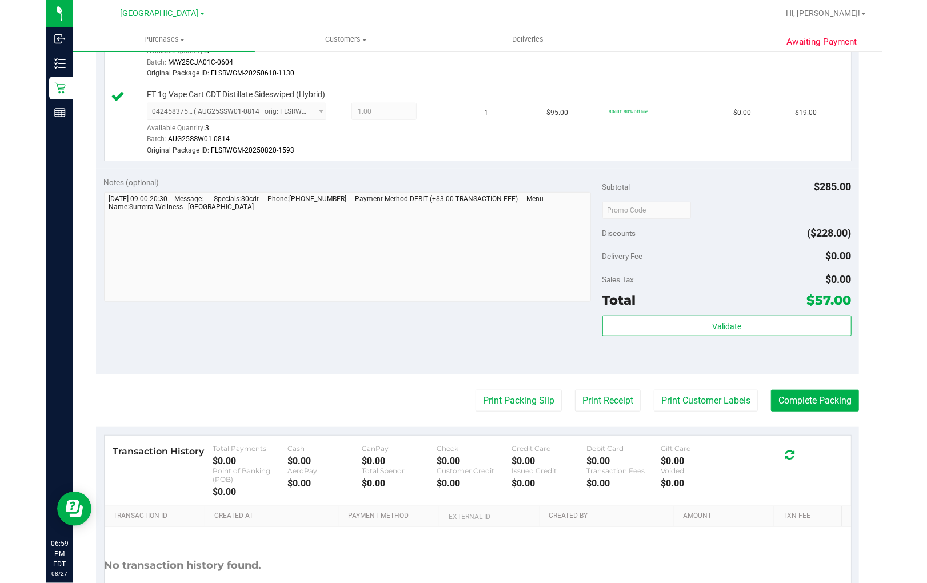
scroll to position [526, 0]
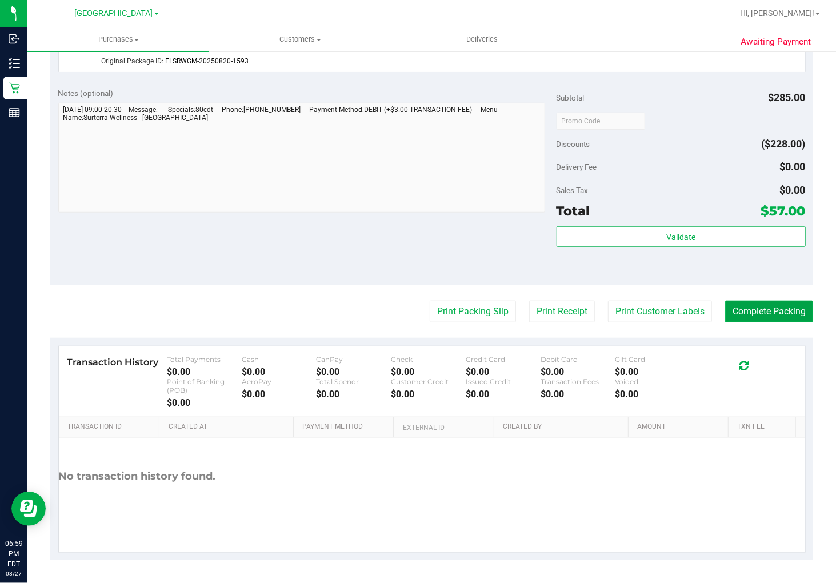
click at [784, 307] on button "Complete Packing" at bounding box center [769, 312] width 88 height 22
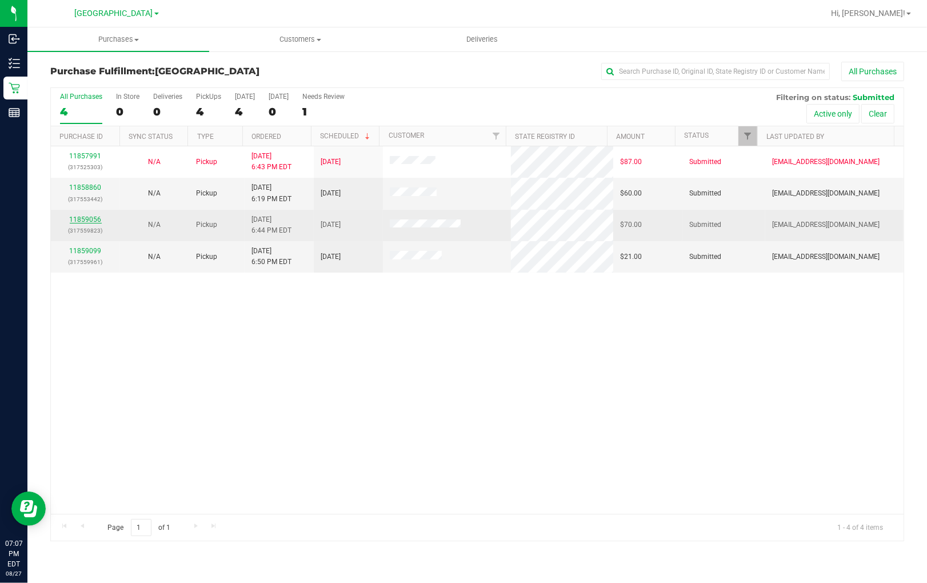
click at [90, 217] on link "11859056" at bounding box center [86, 219] width 32 height 8
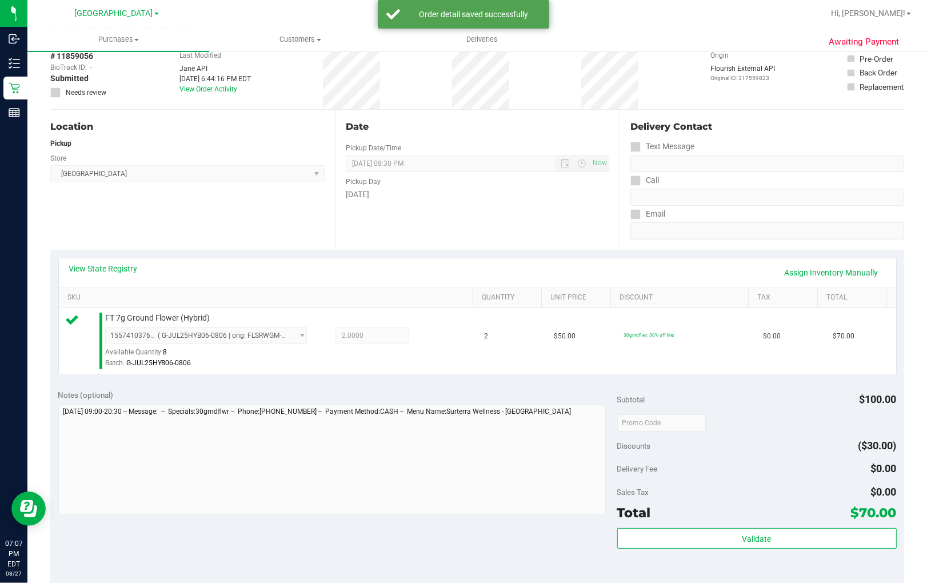
scroll to position [127, 0]
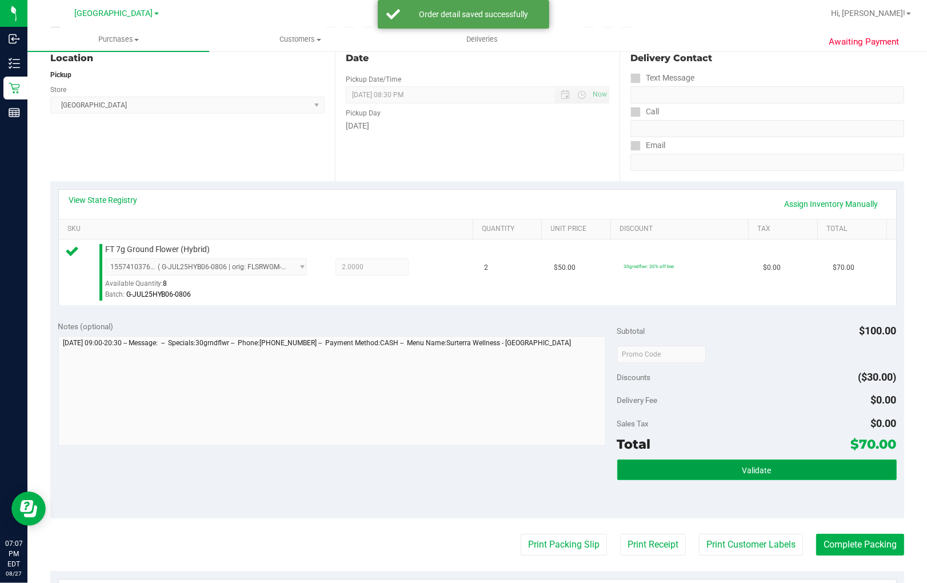
click at [677, 464] on button "Validate" at bounding box center [756, 470] width 279 height 21
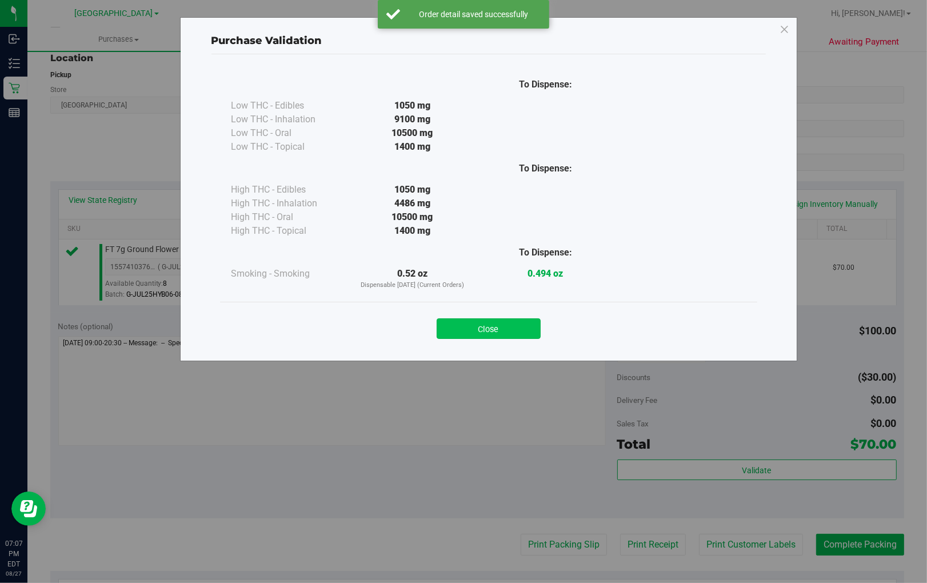
click at [465, 330] on button "Close" at bounding box center [489, 328] width 104 height 21
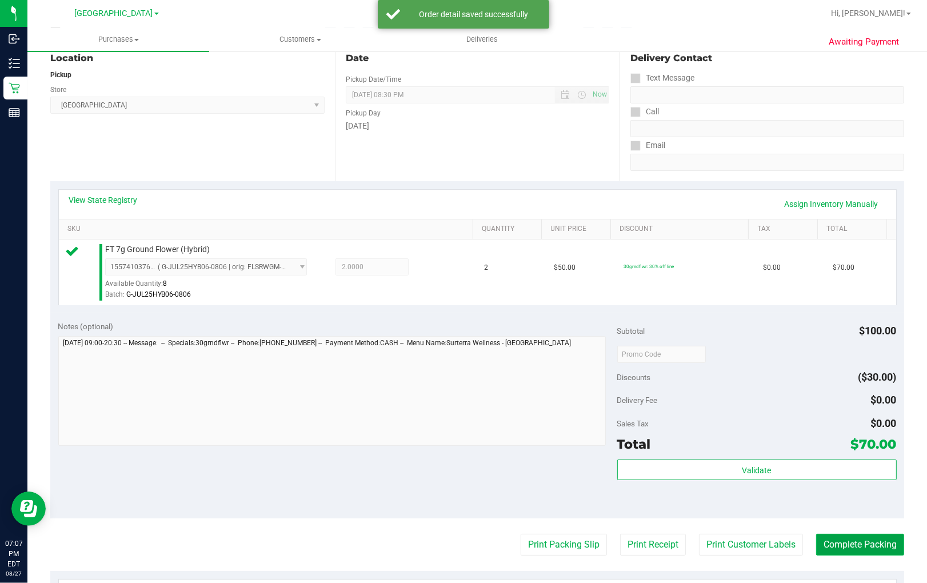
click at [836, 543] on button "Complete Packing" at bounding box center [860, 545] width 88 height 22
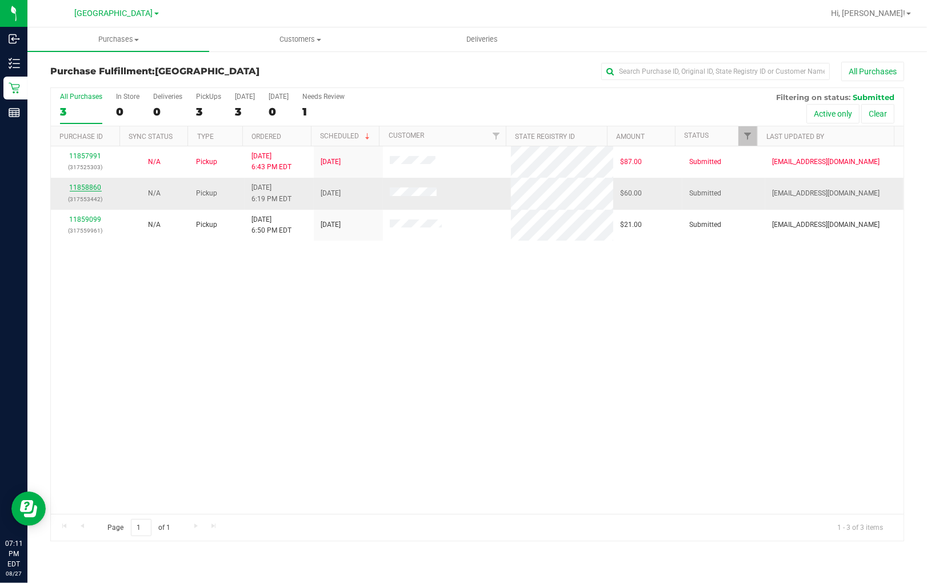
click at [73, 186] on link "11858860" at bounding box center [86, 187] width 32 height 8
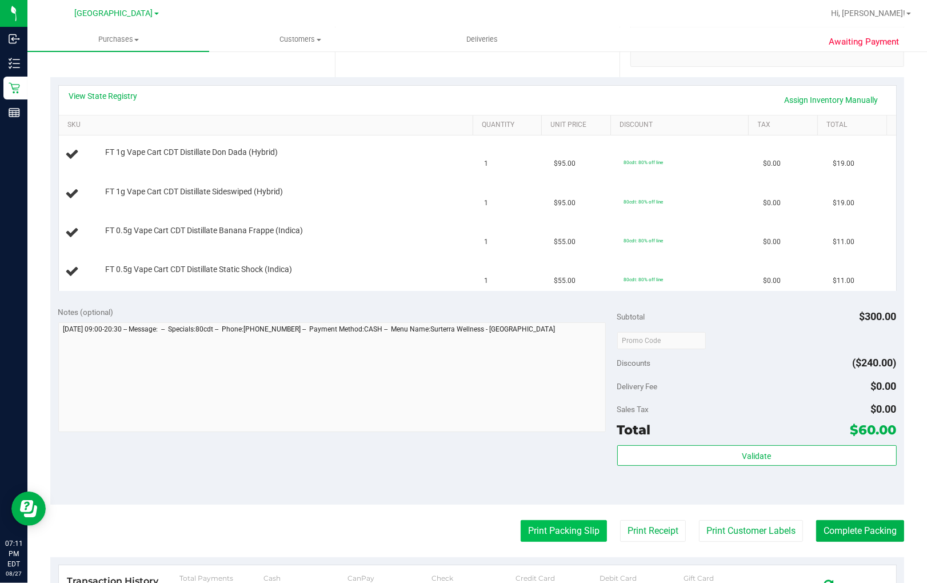
scroll to position [254, 0]
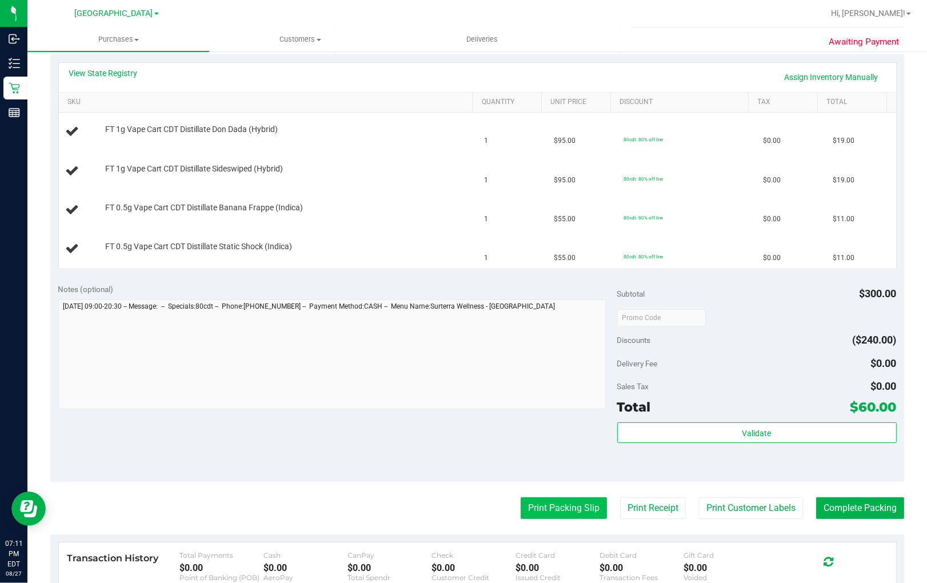
click at [563, 511] on button "Print Packing Slip" at bounding box center [564, 508] width 86 height 22
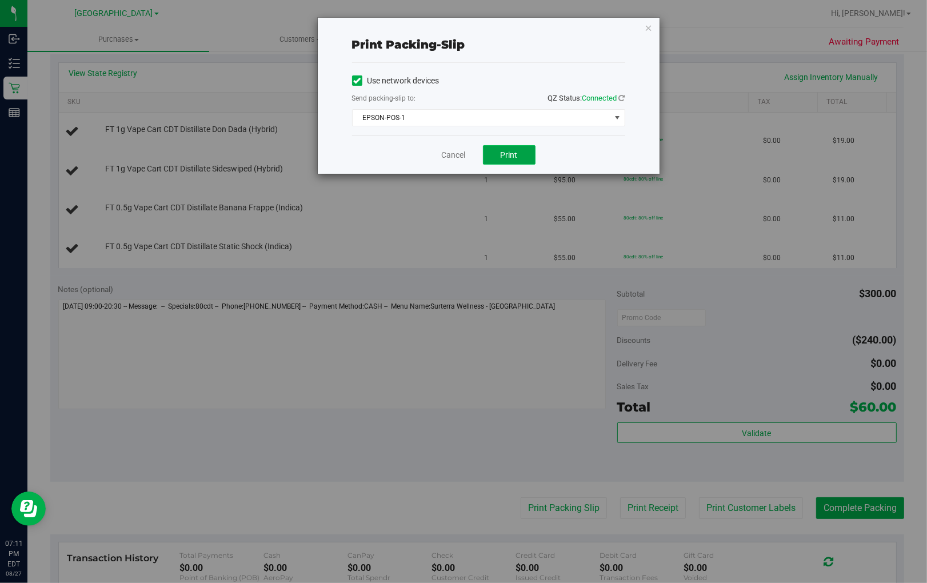
click at [516, 154] on span "Print" at bounding box center [509, 154] width 17 height 9
click at [454, 160] on link "Cancel" at bounding box center [454, 155] width 24 height 12
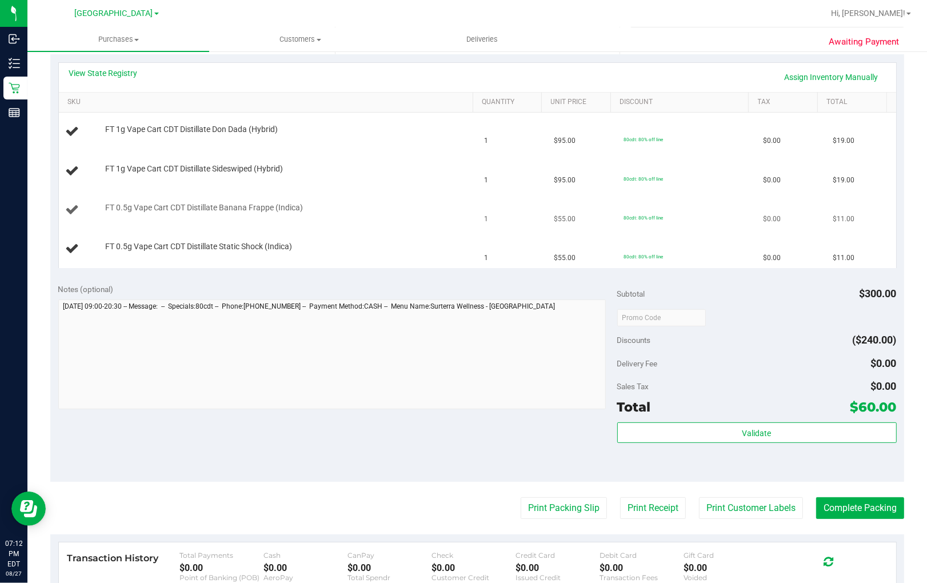
scroll to position [0, 0]
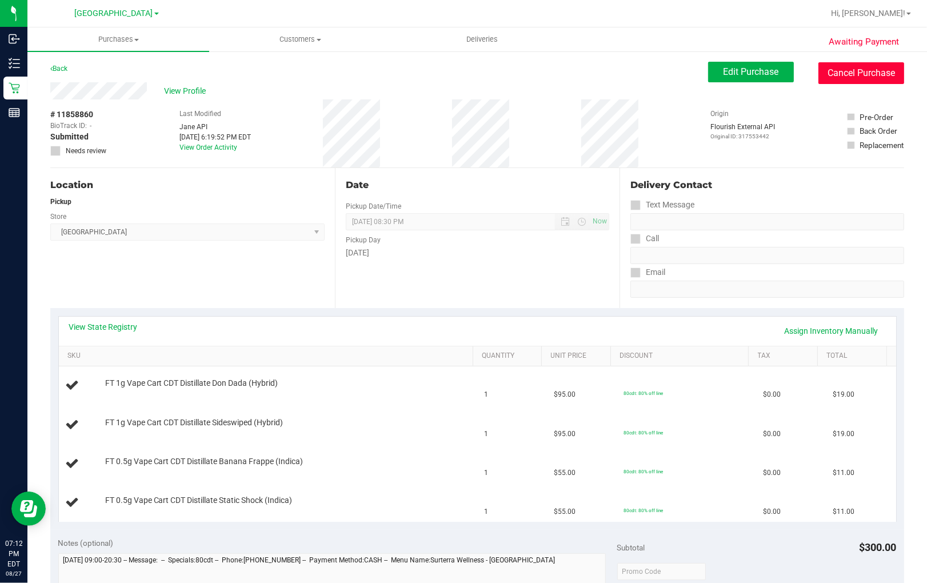
click at [836, 76] on button "Cancel Purchase" at bounding box center [861, 73] width 86 height 22
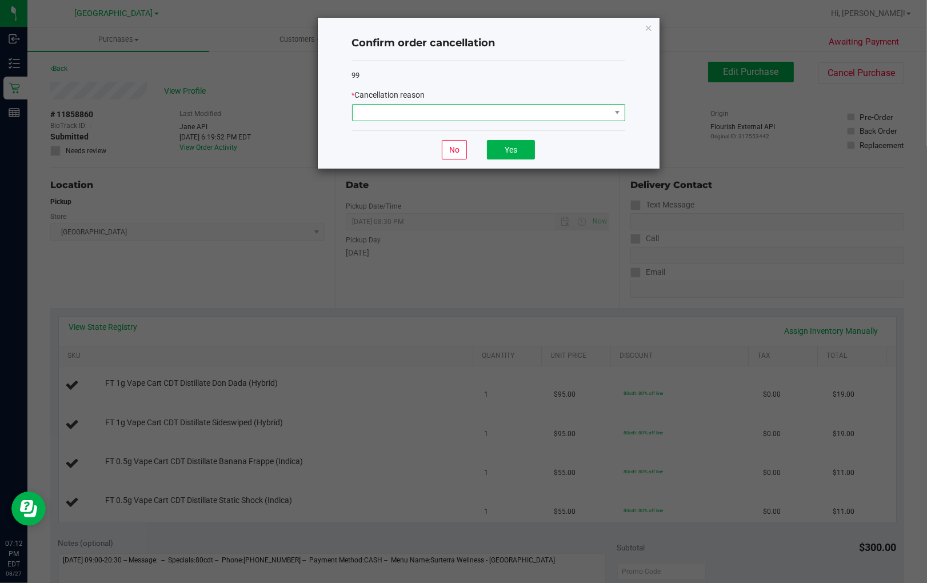
click at [538, 115] on span at bounding box center [482, 113] width 258 height 16
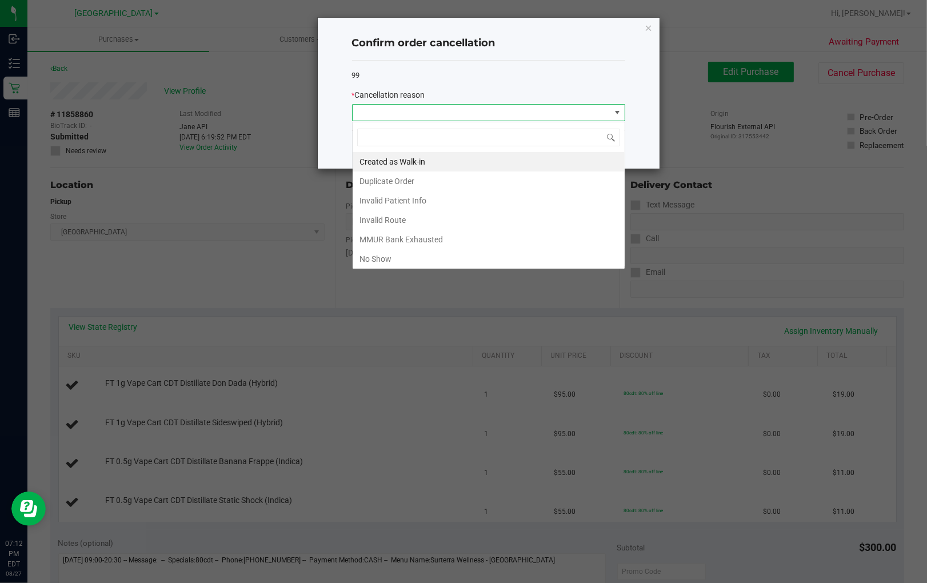
scroll to position [17, 273]
click at [430, 178] on li "Duplicate Order" at bounding box center [489, 180] width 272 height 19
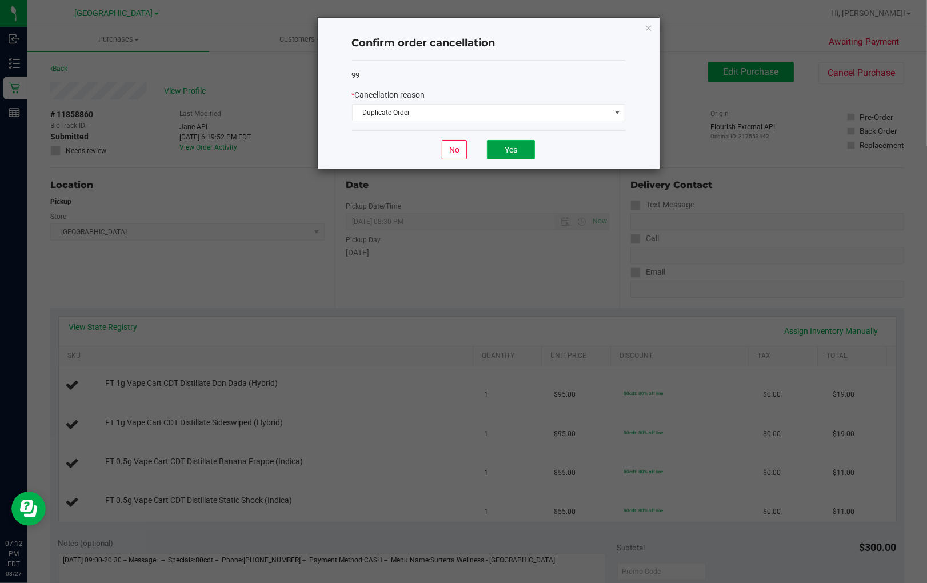
click at [505, 151] on button "Yes" at bounding box center [511, 149] width 48 height 19
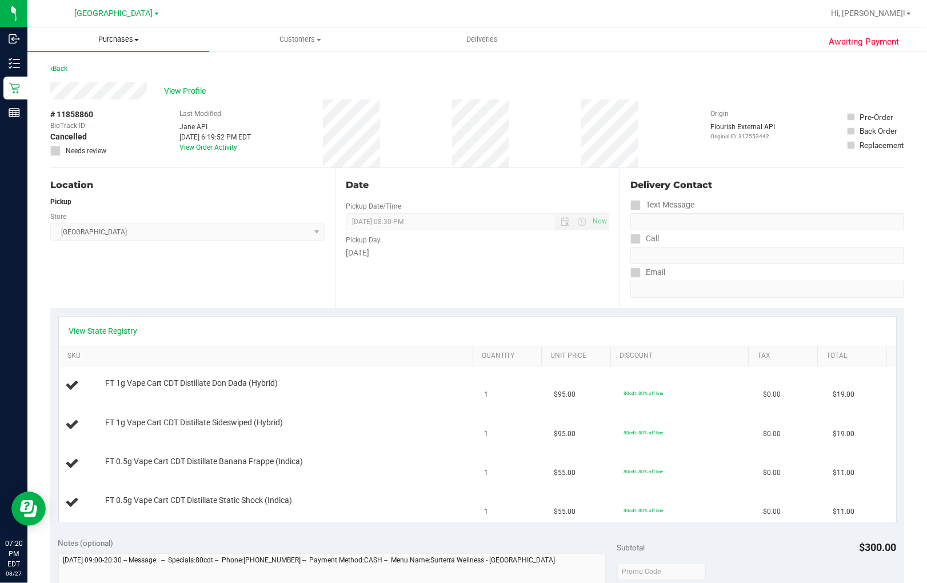
click at [121, 40] on span "Purchases" at bounding box center [118, 39] width 182 height 10
click at [105, 88] on li "Fulfillment" at bounding box center [118, 83] width 182 height 14
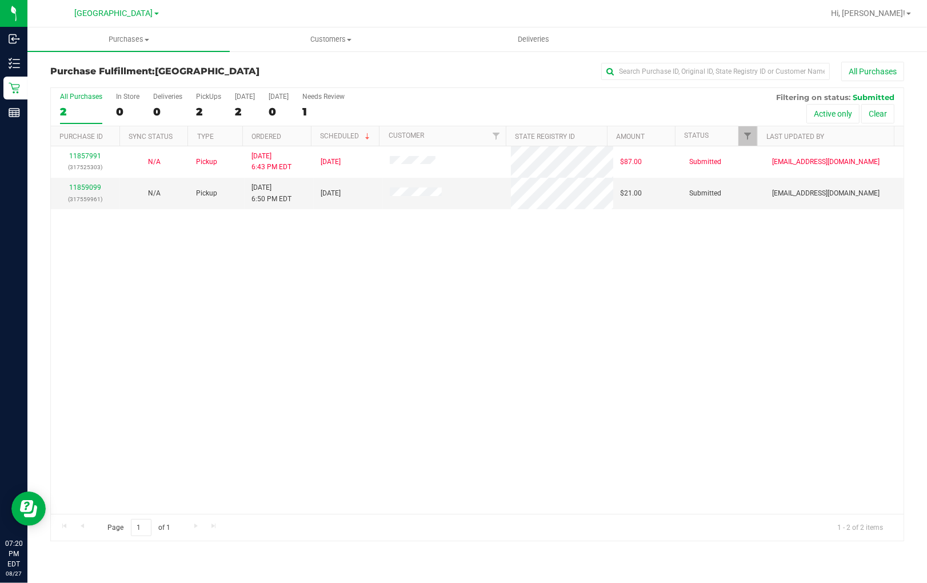
click at [242, 358] on div "11857991 (317525303) N/A Pickup [DATE] 6:43 PM EDT 8/27/2025 $87.00 Submitted […" at bounding box center [477, 329] width 853 height 367
click at [82, 185] on link "11859099" at bounding box center [86, 187] width 32 height 8
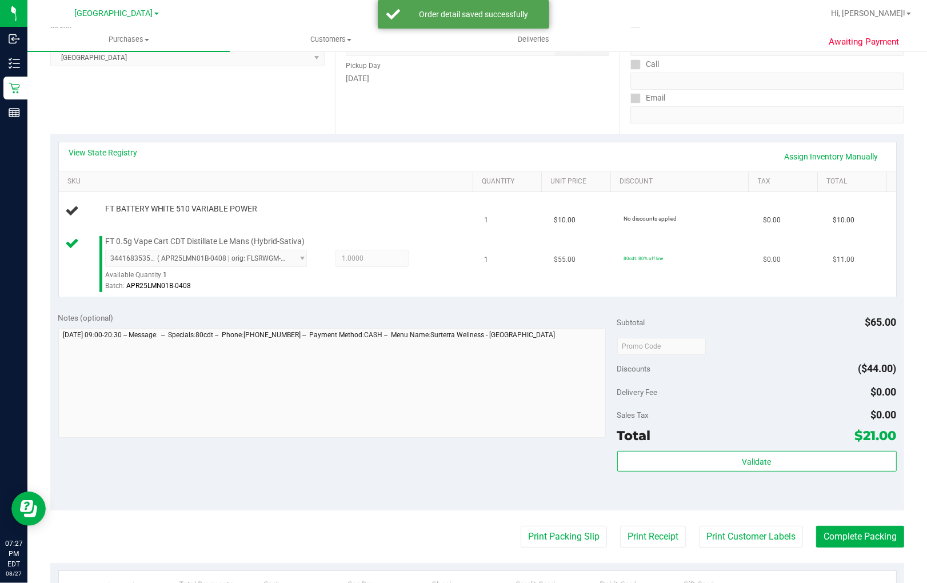
scroll to position [190, 0]
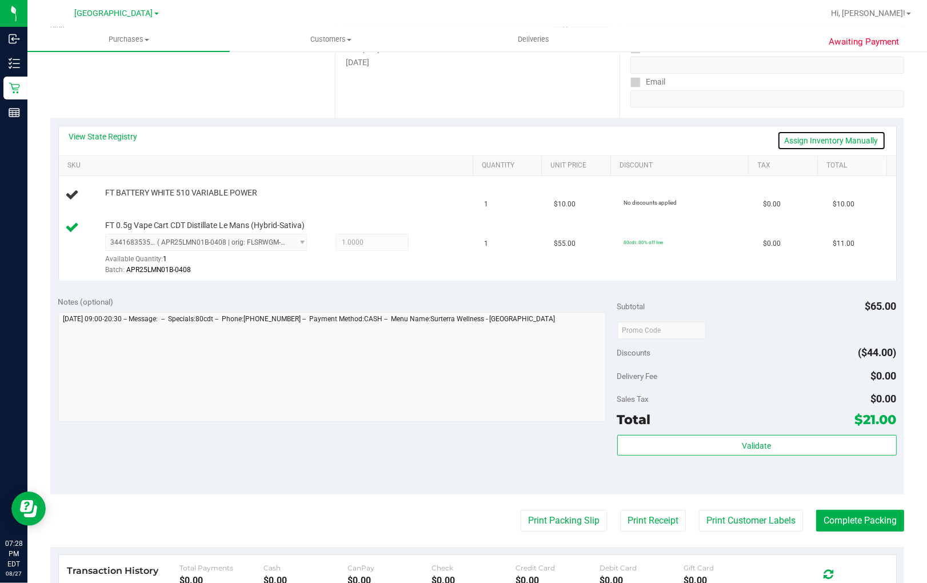
click at [792, 143] on link "Assign Inventory Manually" at bounding box center [831, 140] width 109 height 19
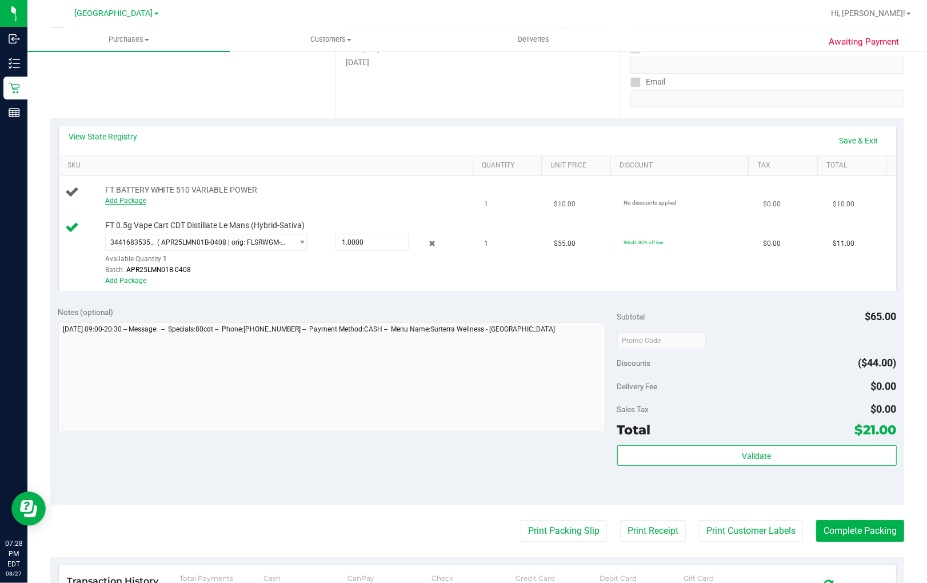
click at [127, 199] on link "Add Package" at bounding box center [125, 201] width 41 height 8
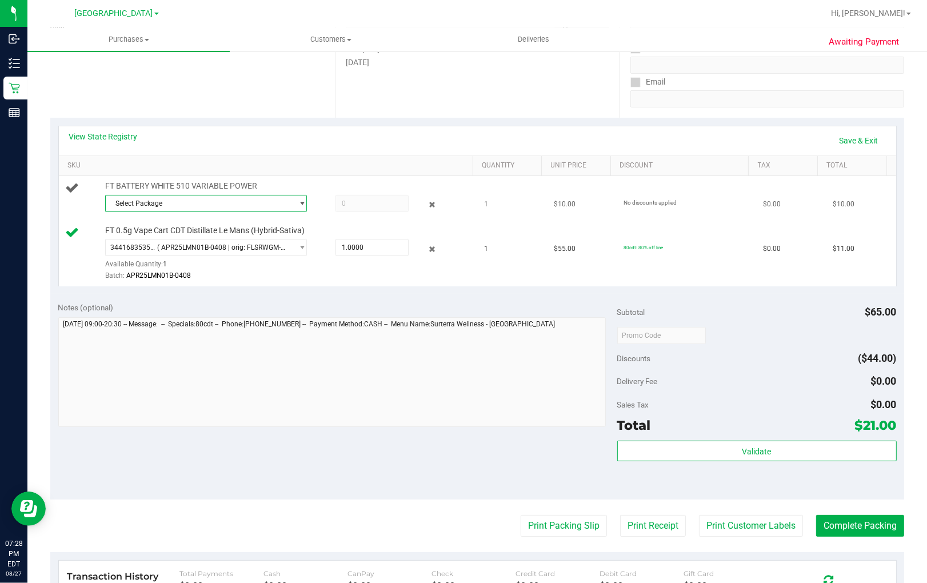
click at [154, 198] on span "Select Package" at bounding box center [199, 203] width 186 height 16
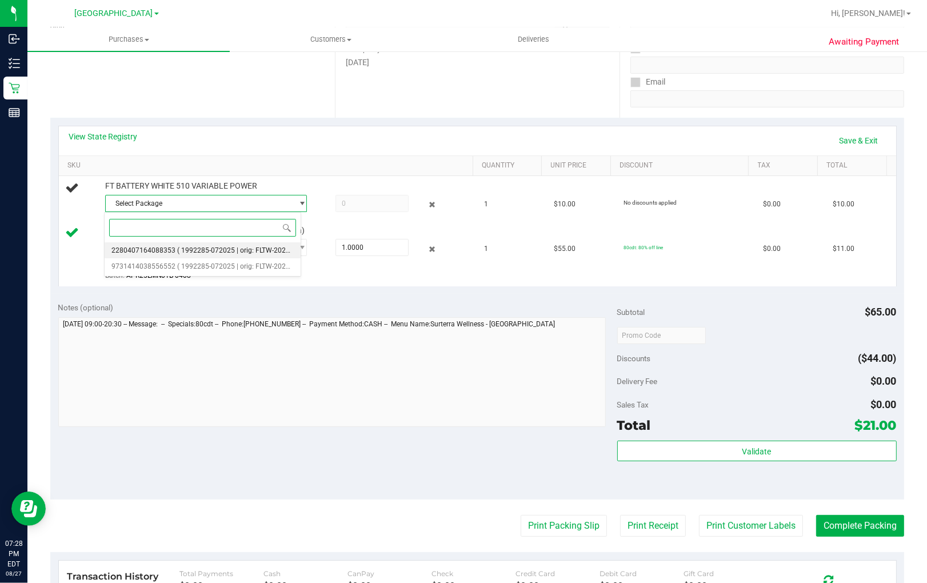
click at [169, 250] on span "2280407164088353" at bounding box center [143, 250] width 64 height 8
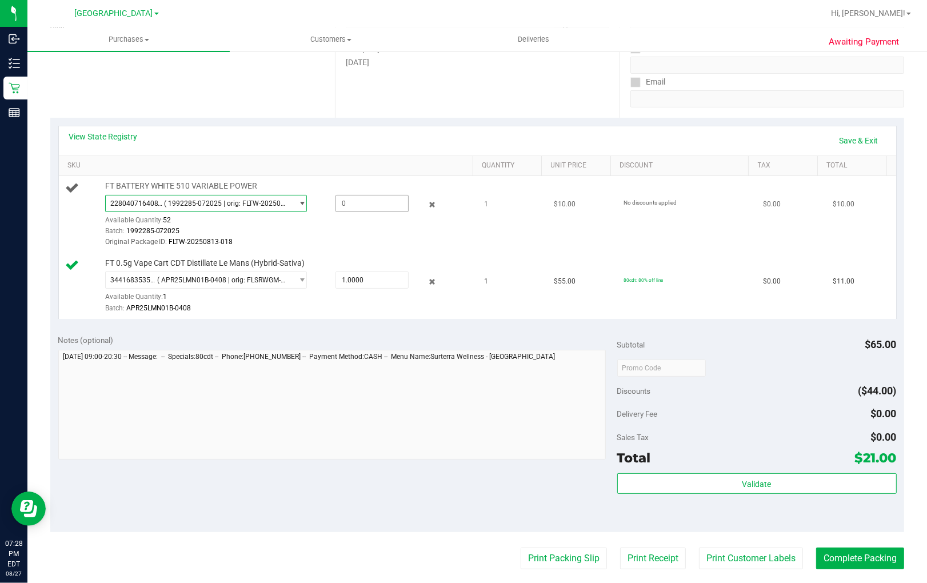
click at [347, 196] on span at bounding box center [371, 203] width 73 height 17
type input "1"
type input "1.0000"
click at [617, 305] on td "80cdt: 80% off line" at bounding box center [686, 286] width 139 height 66
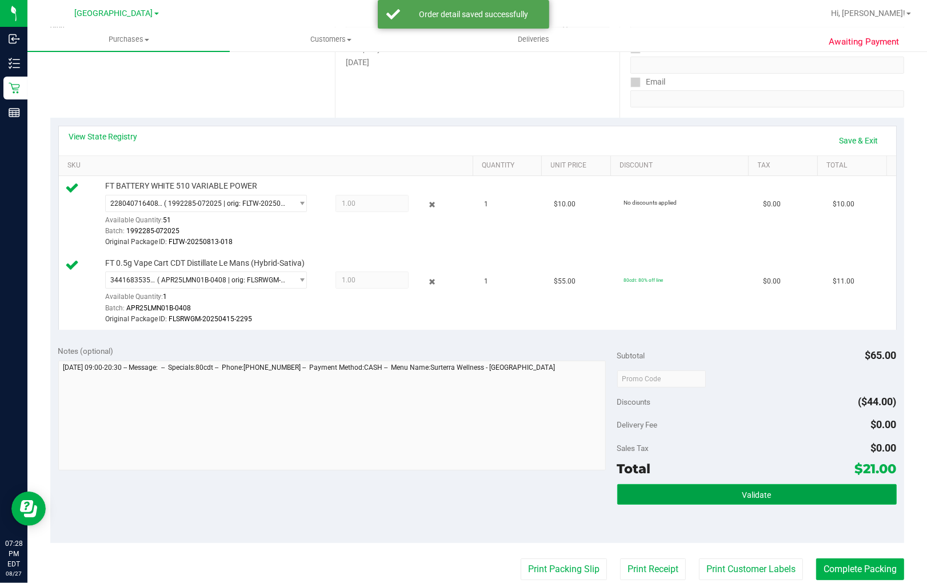
click at [770, 489] on button "Validate" at bounding box center [756, 494] width 279 height 21
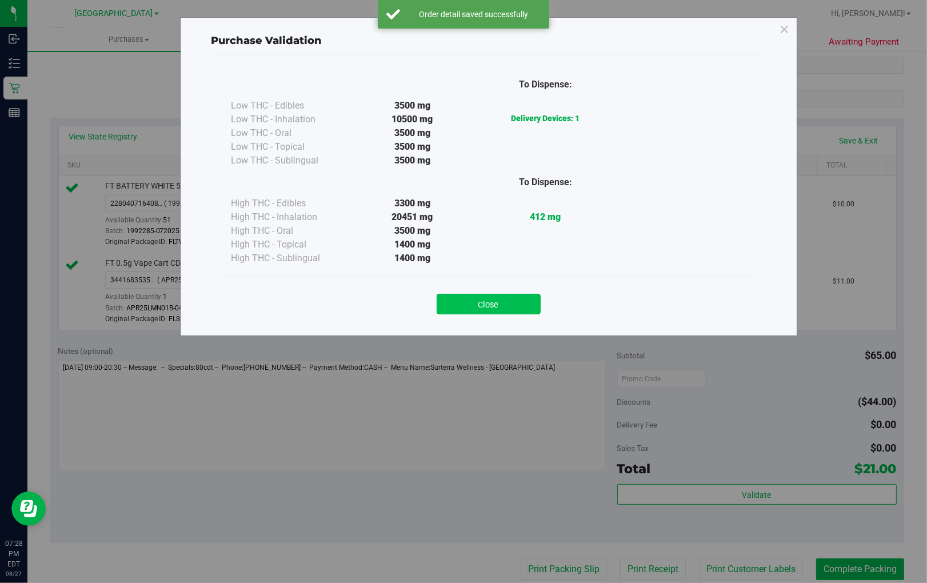
click at [504, 307] on button "Close" at bounding box center [489, 304] width 104 height 21
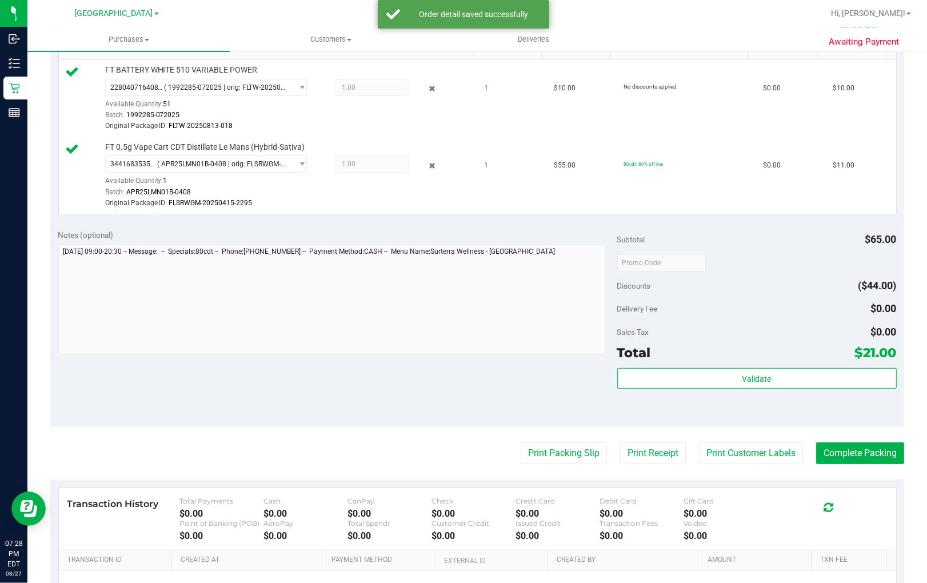
scroll to position [317, 0]
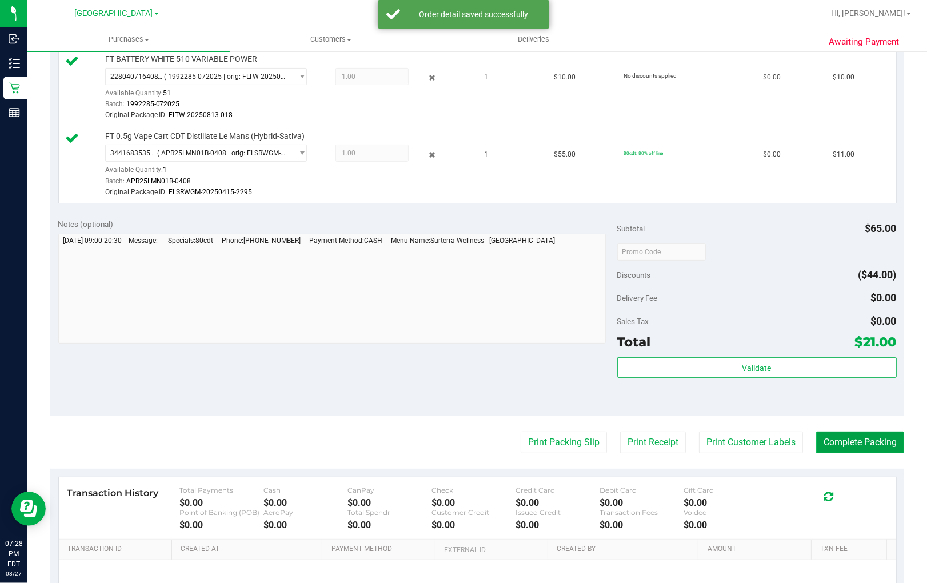
click at [836, 446] on button "Complete Packing" at bounding box center [860, 442] width 88 height 22
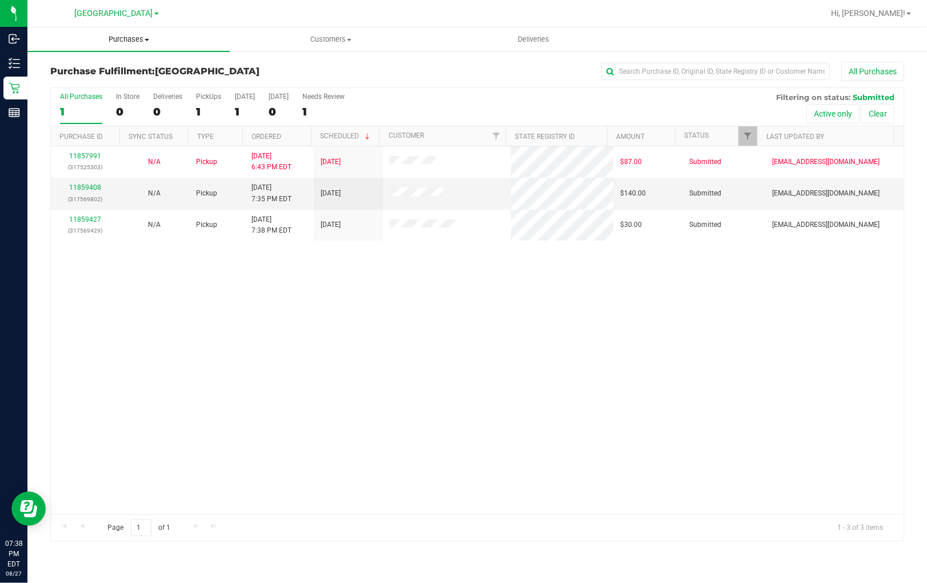
click at [123, 38] on span "Purchases" at bounding box center [128, 39] width 202 height 10
click at [115, 65] on span "Summary of purchases" at bounding box center [85, 69] width 117 height 10
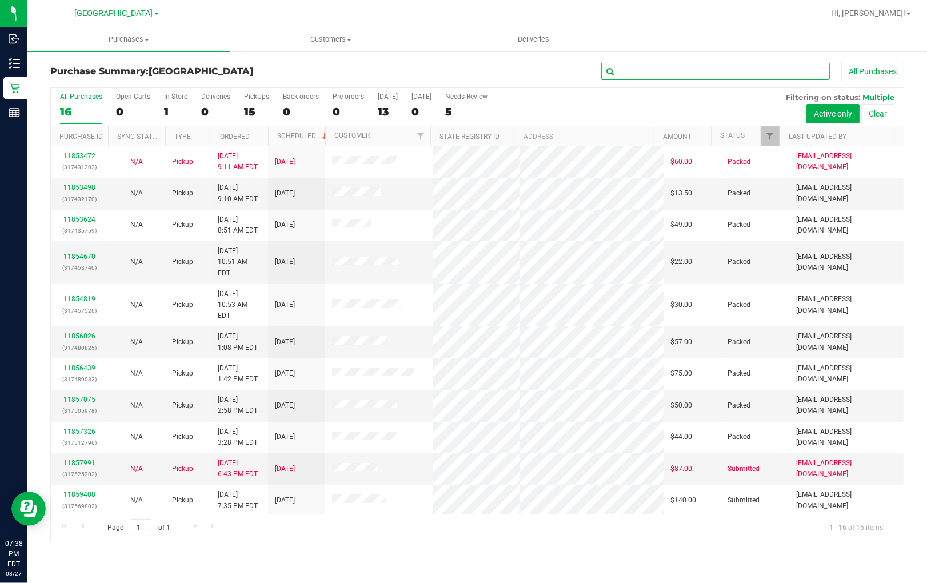
click at [724, 71] on input "text" at bounding box center [715, 71] width 229 height 17
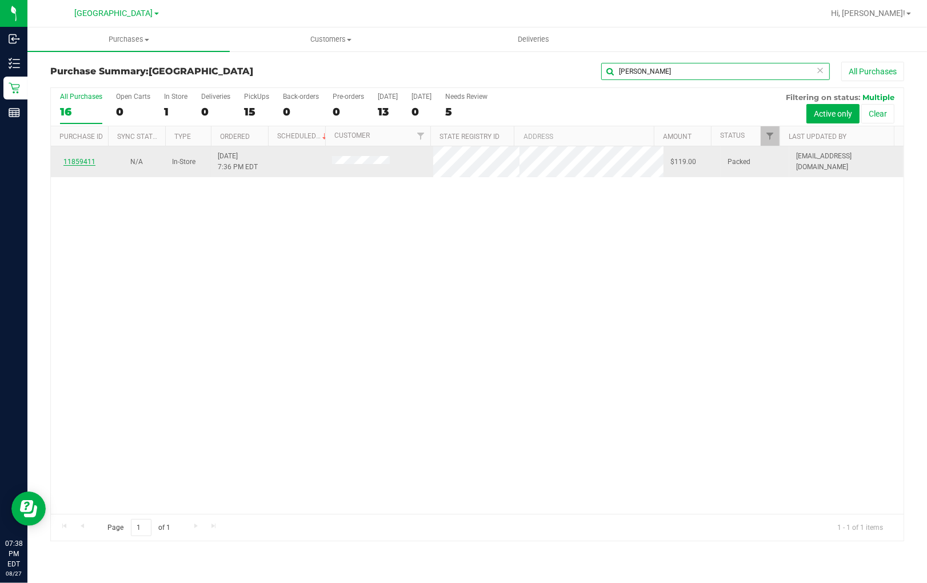
type input "[PERSON_NAME]"
click at [78, 160] on link "11859411" at bounding box center [79, 162] width 32 height 8
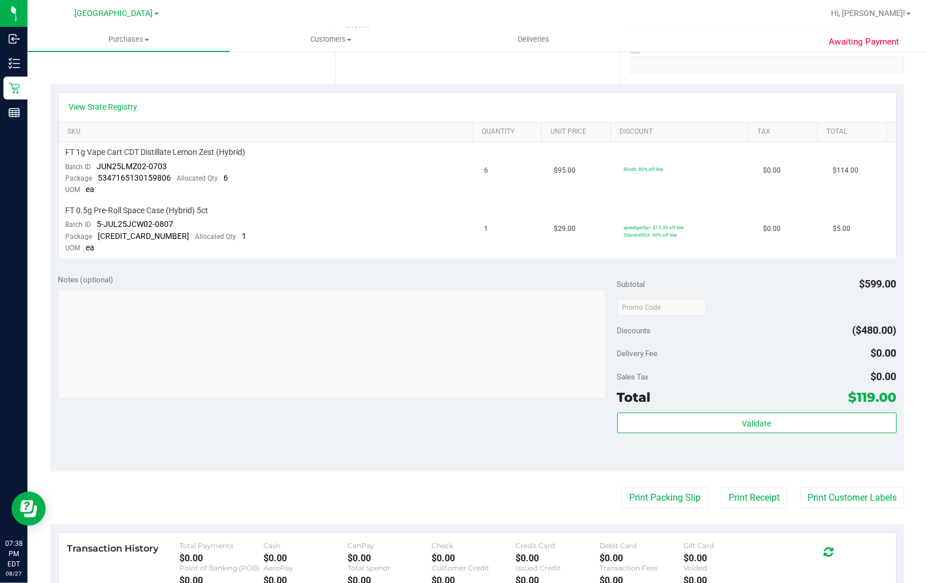
scroll to position [254, 0]
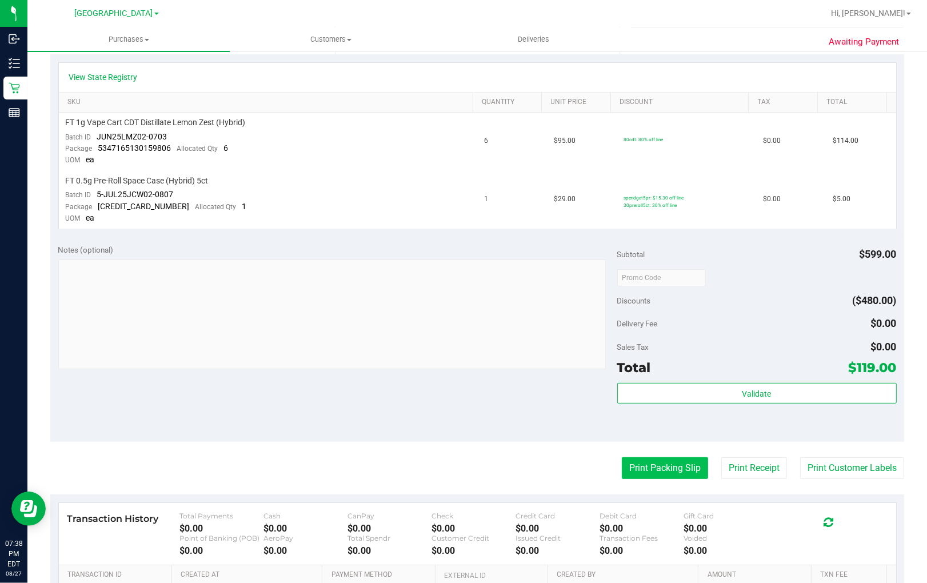
click at [673, 465] on button "Print Packing Slip" at bounding box center [665, 468] width 86 height 22
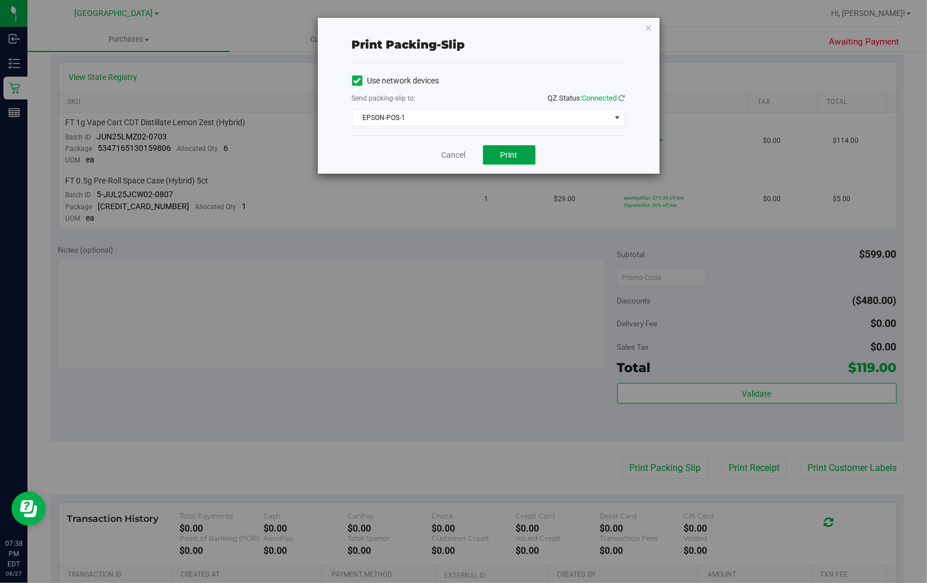
click at [506, 149] on button "Print" at bounding box center [509, 154] width 53 height 19
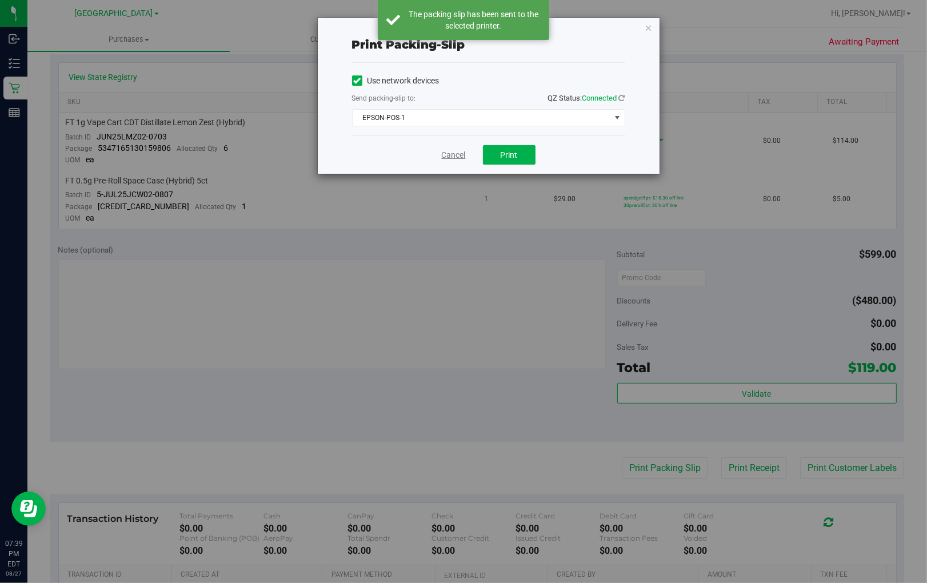
click at [448, 153] on link "Cancel" at bounding box center [454, 155] width 24 height 12
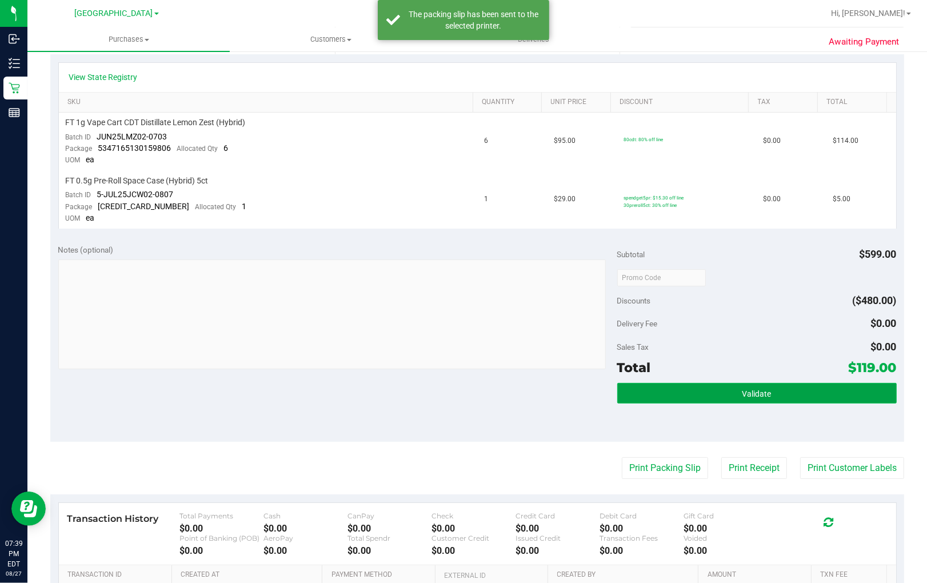
click at [793, 390] on button "Validate" at bounding box center [756, 393] width 279 height 21
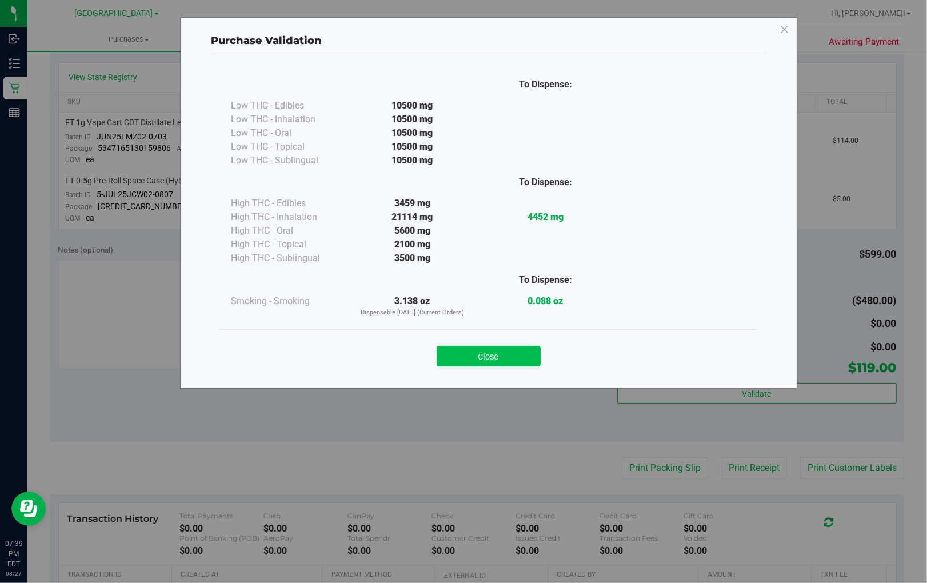
click at [500, 362] on button "Close" at bounding box center [489, 356] width 104 height 21
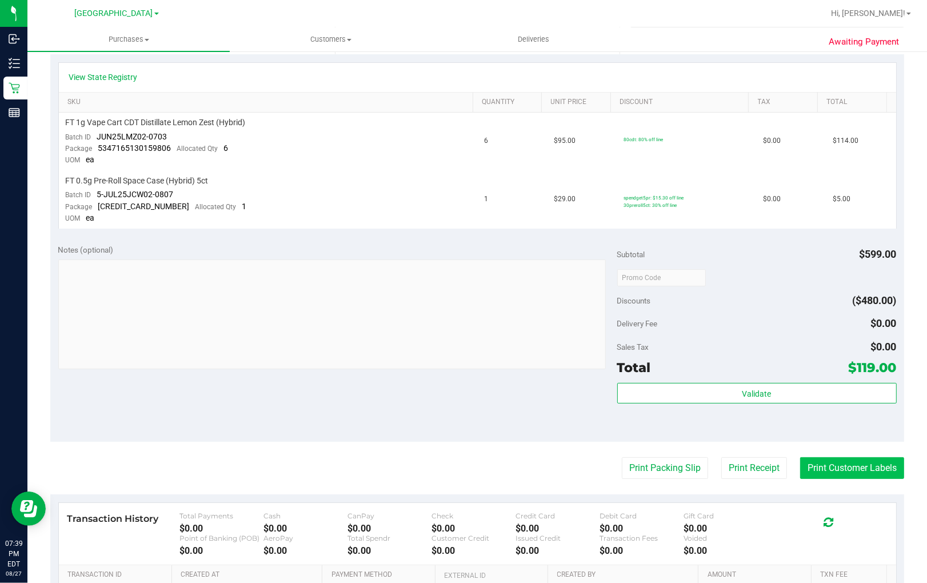
click at [836, 474] on button "Print Customer Labels" at bounding box center [852, 468] width 104 height 22
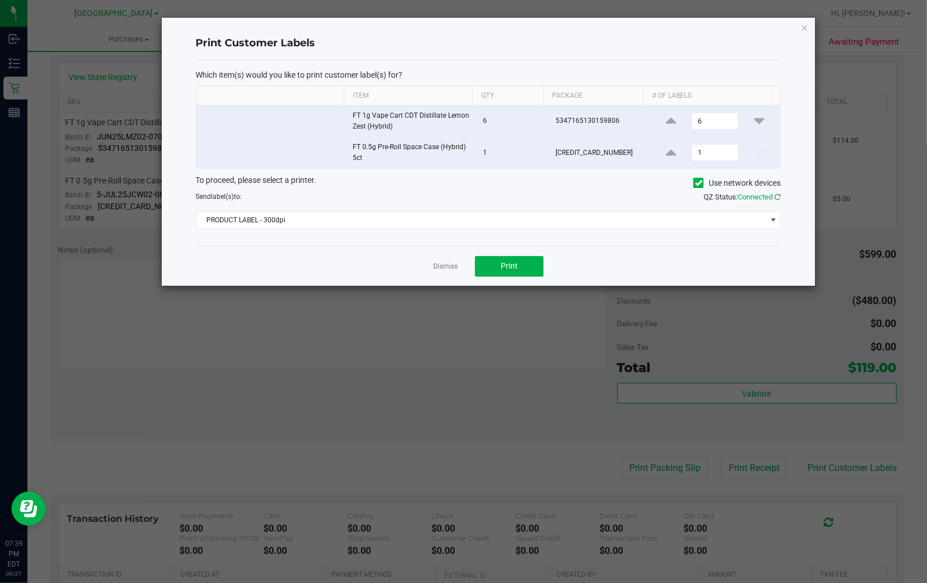
click at [448, 259] on div "Dismiss Print" at bounding box center [488, 265] width 585 height 39
click at [442, 266] on link "Dismiss" at bounding box center [445, 267] width 25 height 10
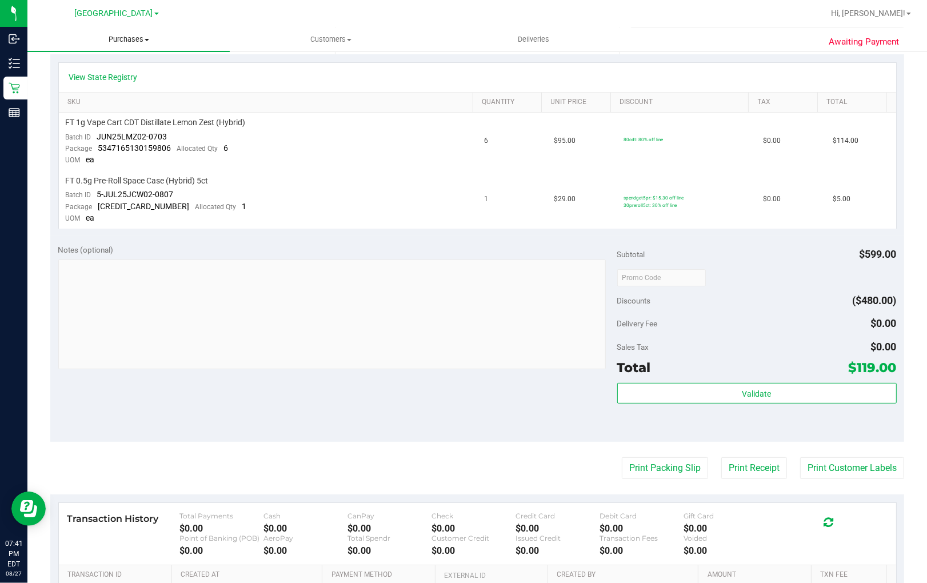
click at [113, 35] on span "Purchases" at bounding box center [128, 39] width 202 height 10
click at [92, 83] on span "Fulfillment" at bounding box center [62, 83] width 71 height 10
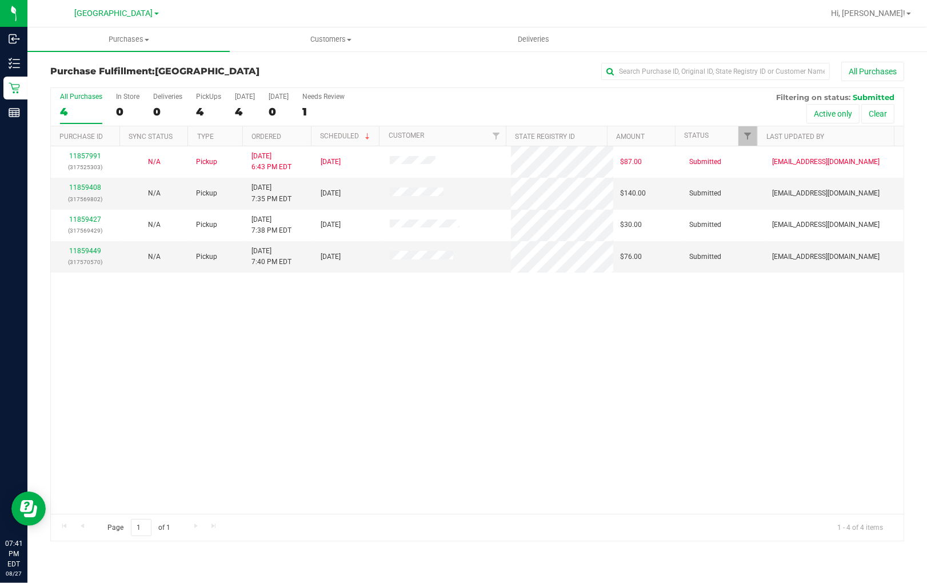
click at [414, 365] on div "11857991 (317525303) N/A Pickup [DATE] 6:43 PM EDT 8/27/2025 $87.00 Submitted […" at bounding box center [477, 329] width 853 height 367
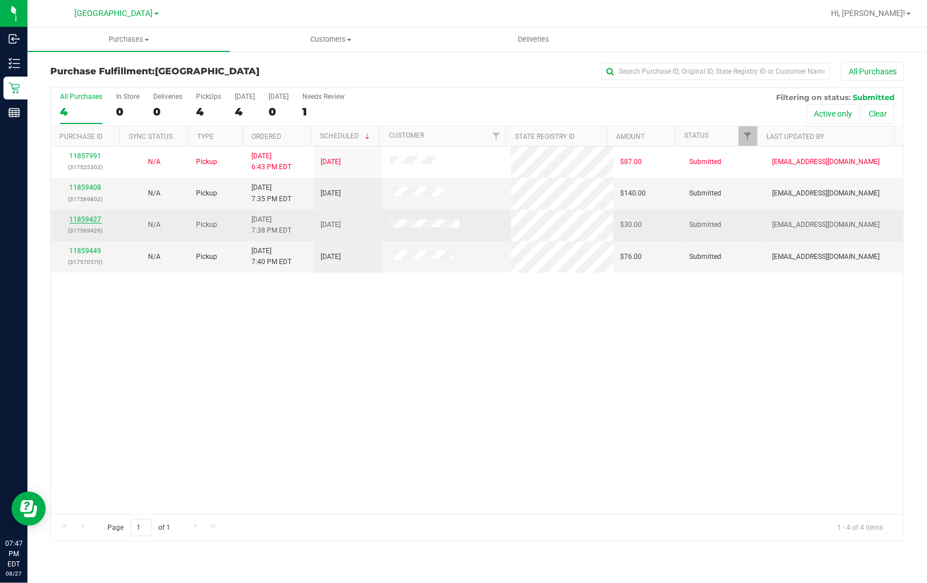
click at [86, 218] on link "11859427" at bounding box center [86, 219] width 32 height 8
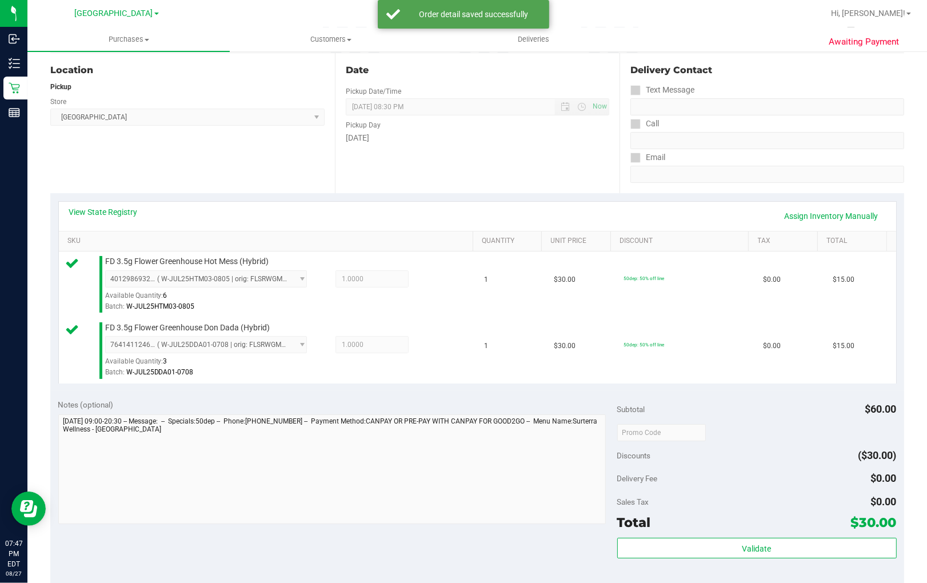
scroll to position [127, 0]
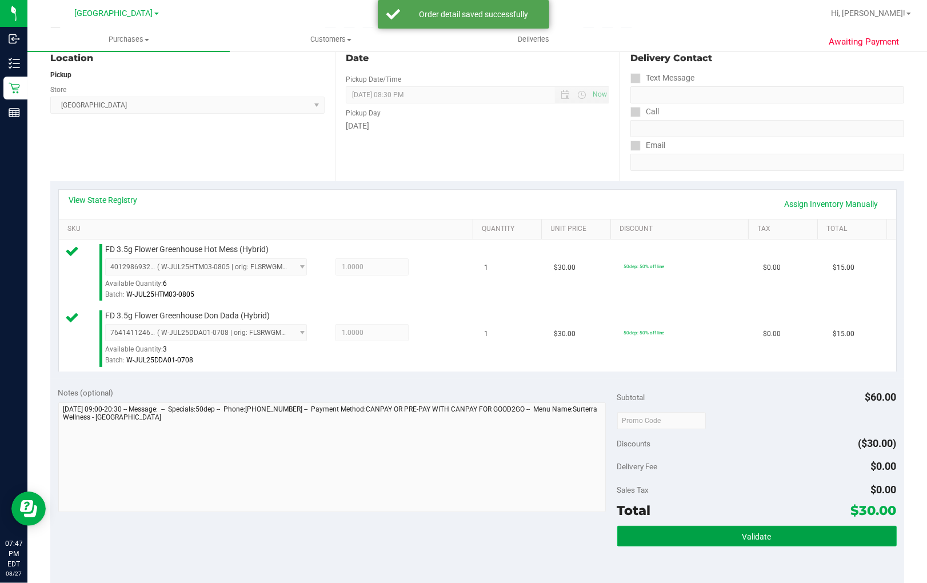
click at [713, 532] on button "Validate" at bounding box center [756, 536] width 279 height 21
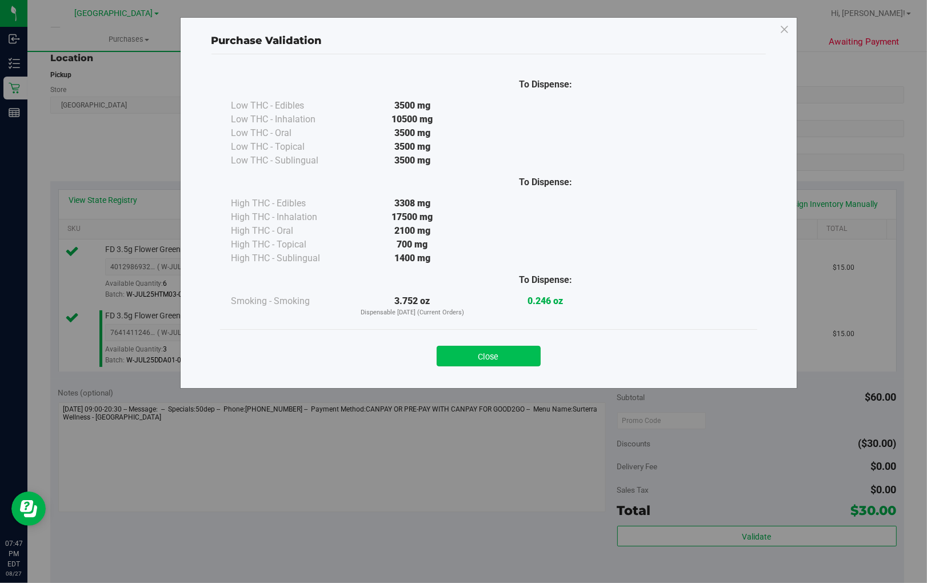
click at [490, 349] on button "Close" at bounding box center [489, 356] width 104 height 21
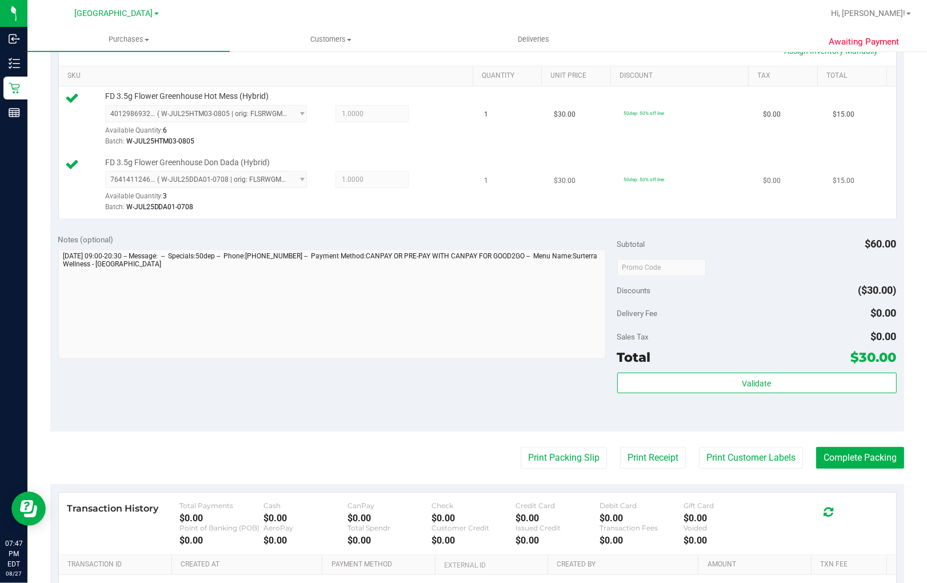
scroll to position [317, 0]
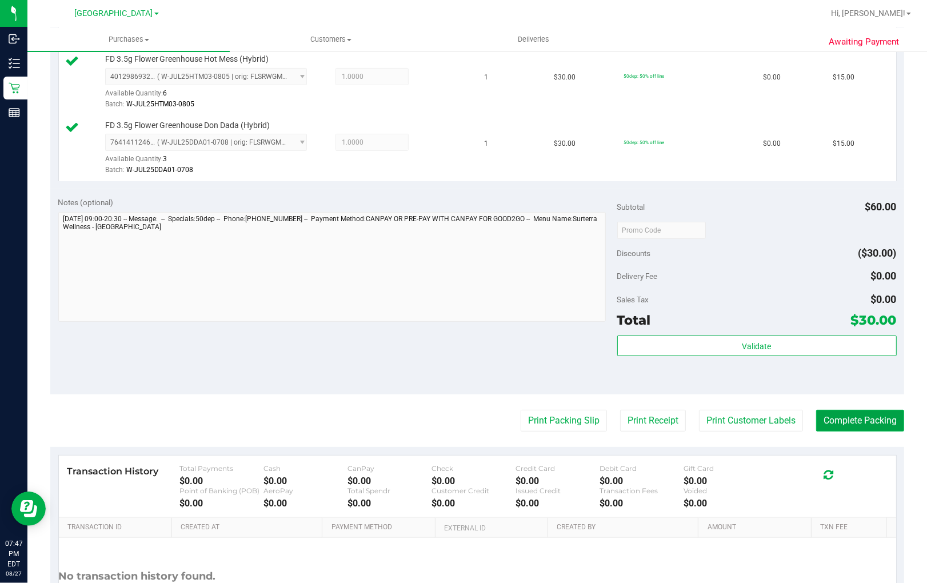
click at [836, 419] on button "Complete Packing" at bounding box center [860, 421] width 88 height 22
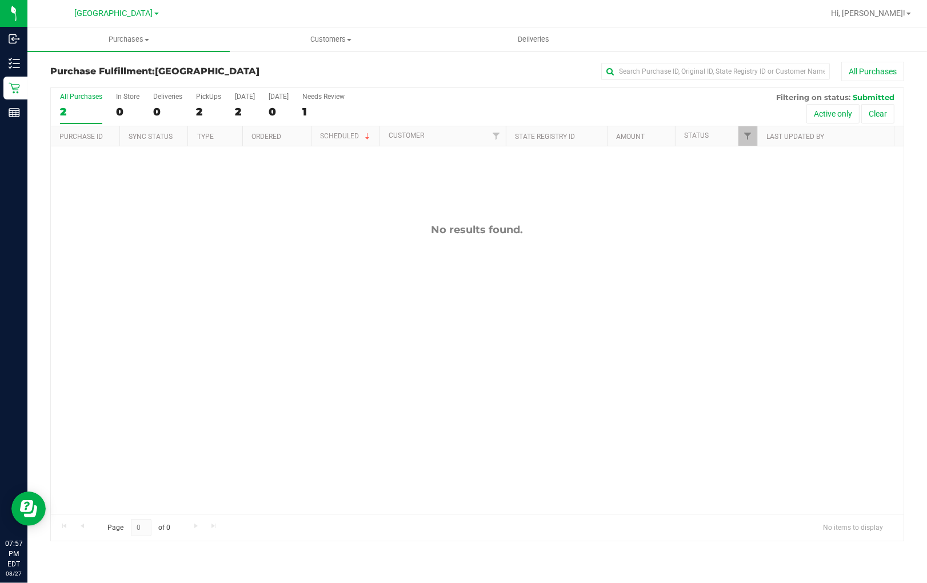
click at [705, 472] on div "No results found." at bounding box center [477, 368] width 853 height 445
click at [131, 36] on span "Purchases" at bounding box center [128, 39] width 202 height 10
click at [122, 65] on span "Summary of purchases" at bounding box center [85, 69] width 117 height 10
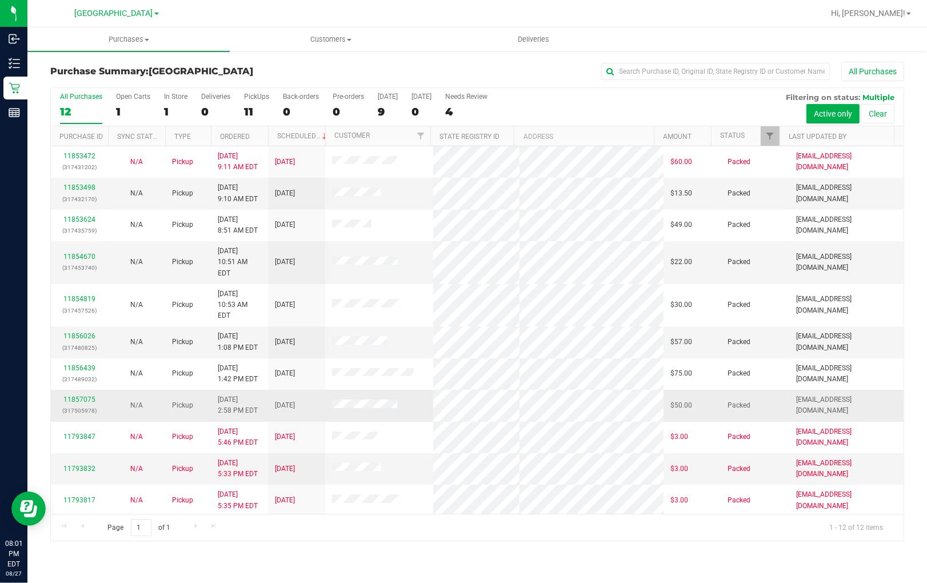
scroll to position [13, 0]
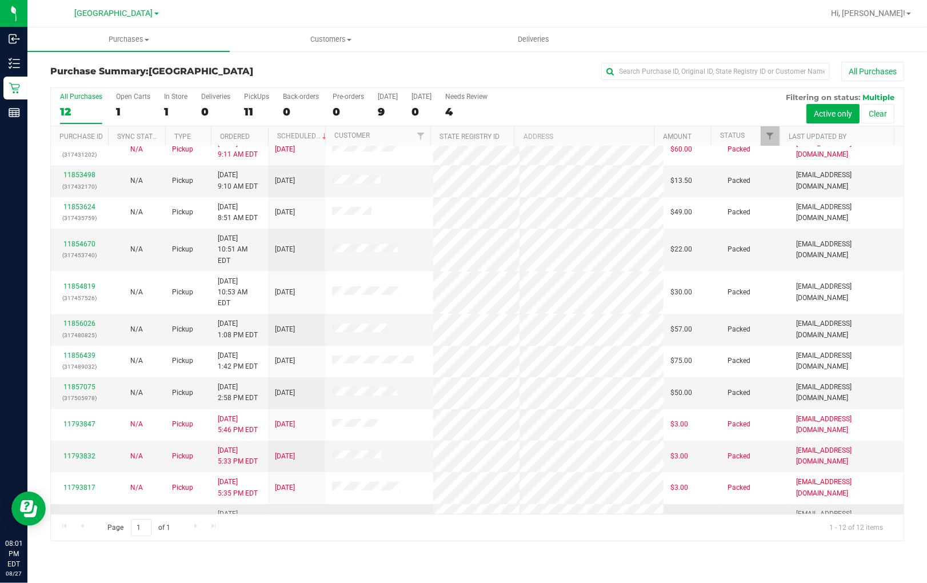
click at [81, 515] on link "11859563" at bounding box center [79, 519] width 32 height 8
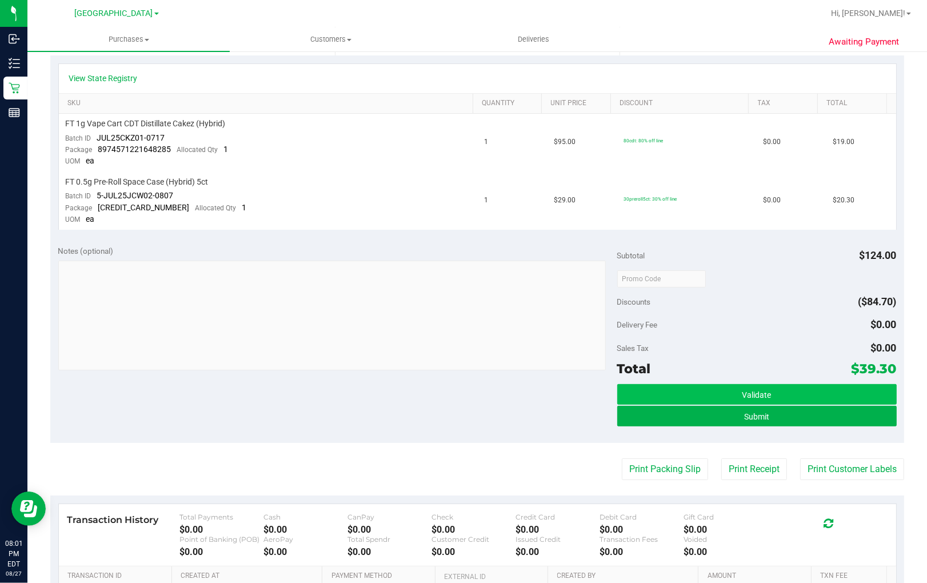
scroll to position [254, 0]
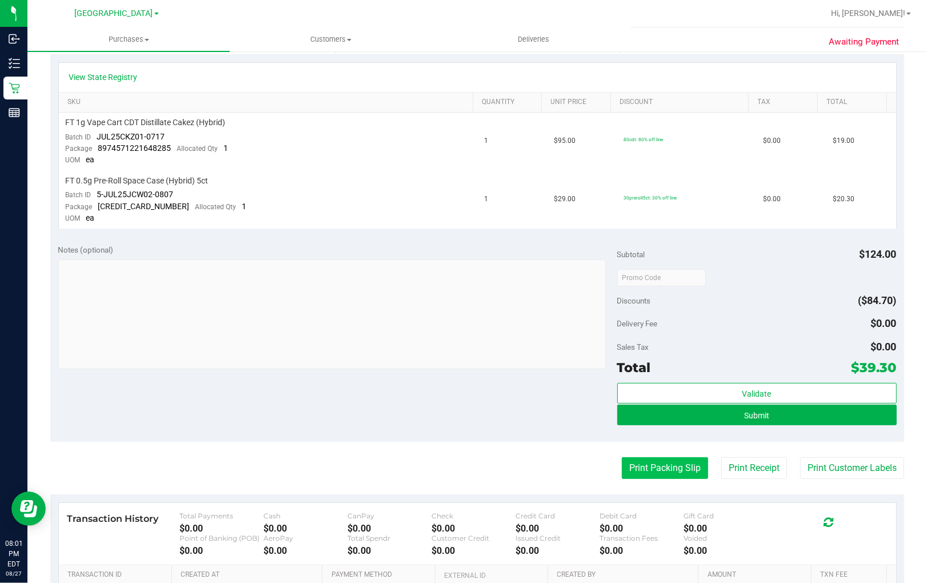
click at [642, 468] on button "Print Packing Slip" at bounding box center [665, 468] width 86 height 22
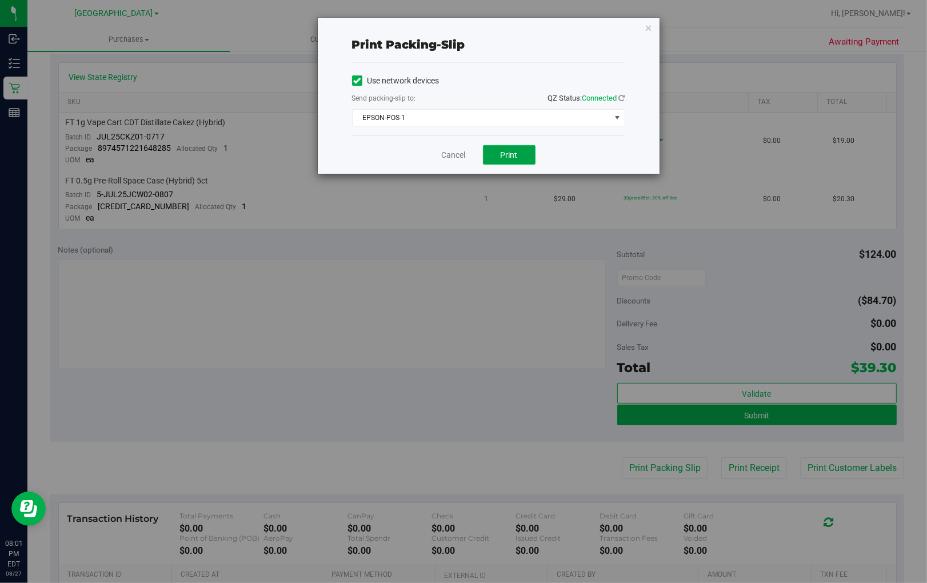
click at [514, 155] on span "Print" at bounding box center [509, 154] width 17 height 9
click at [452, 157] on link "Cancel" at bounding box center [454, 155] width 24 height 12
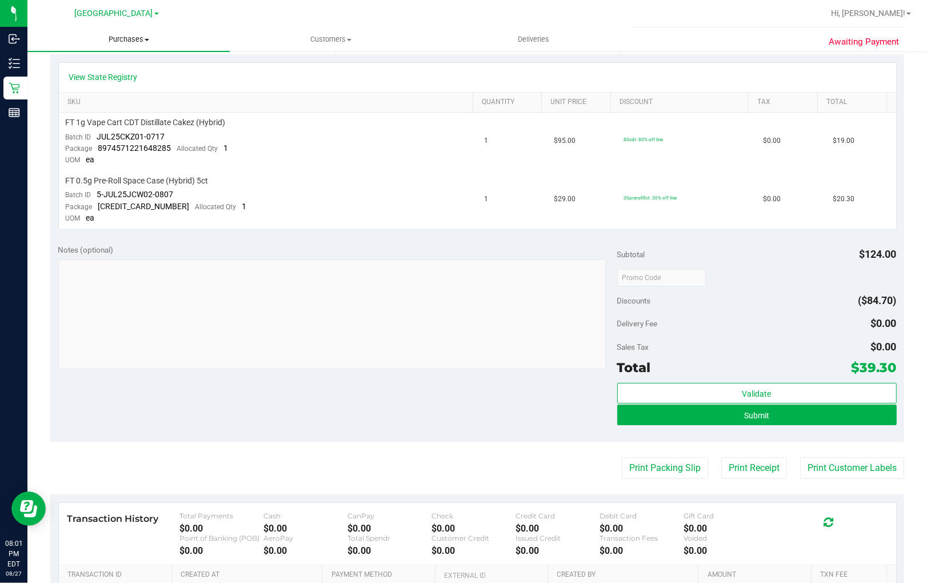
click at [128, 36] on span "Purchases" at bounding box center [128, 39] width 202 height 10
click at [122, 91] on li "All purchases" at bounding box center [128, 97] width 202 height 14
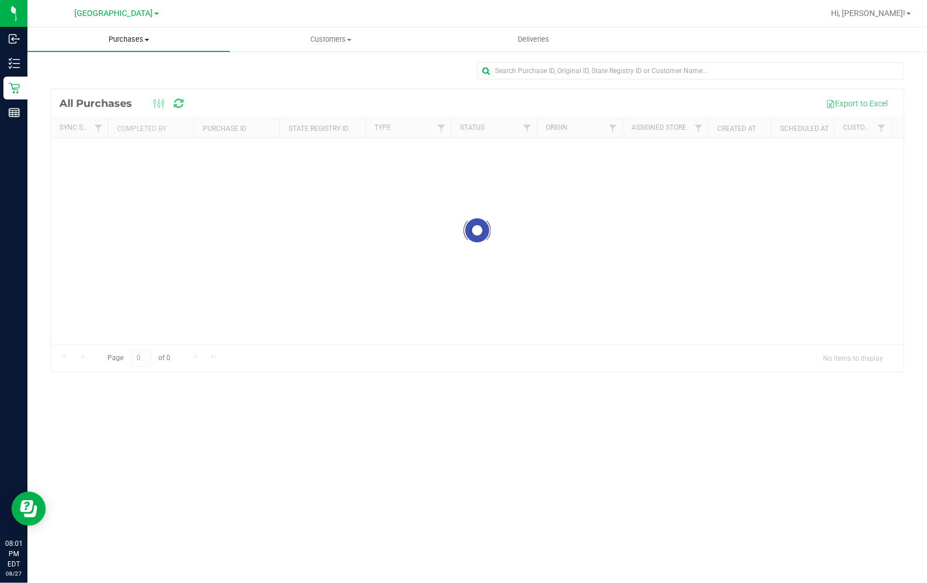
click at [130, 37] on span "Purchases" at bounding box center [128, 39] width 202 height 10
click at [101, 83] on li "Fulfillment" at bounding box center [128, 83] width 202 height 14
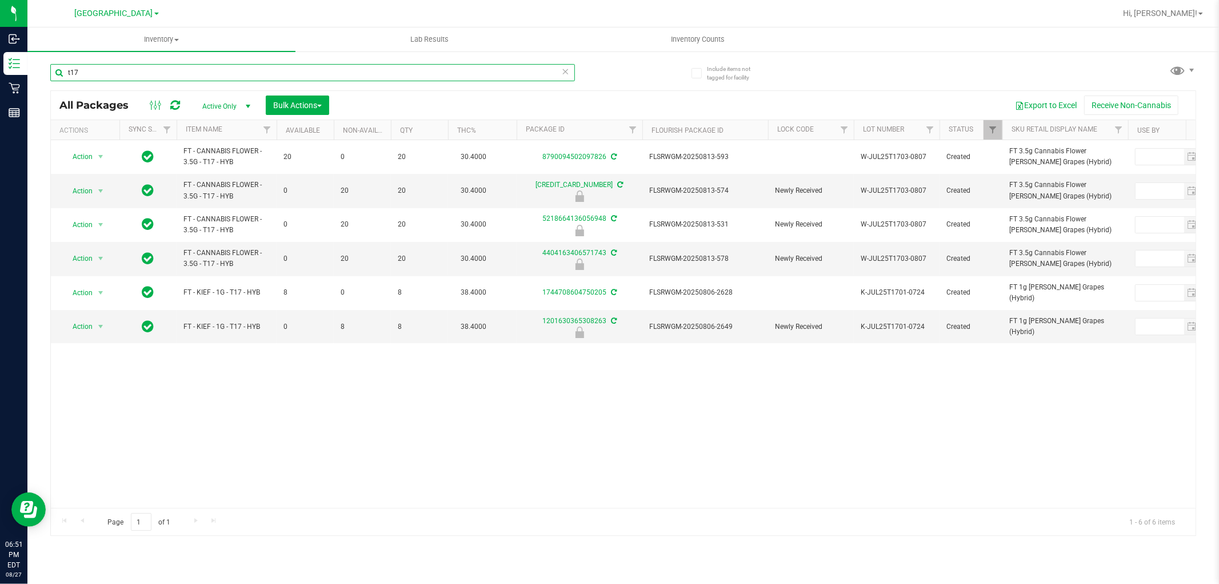
click at [329, 71] on input "t17" at bounding box center [312, 72] width 525 height 17
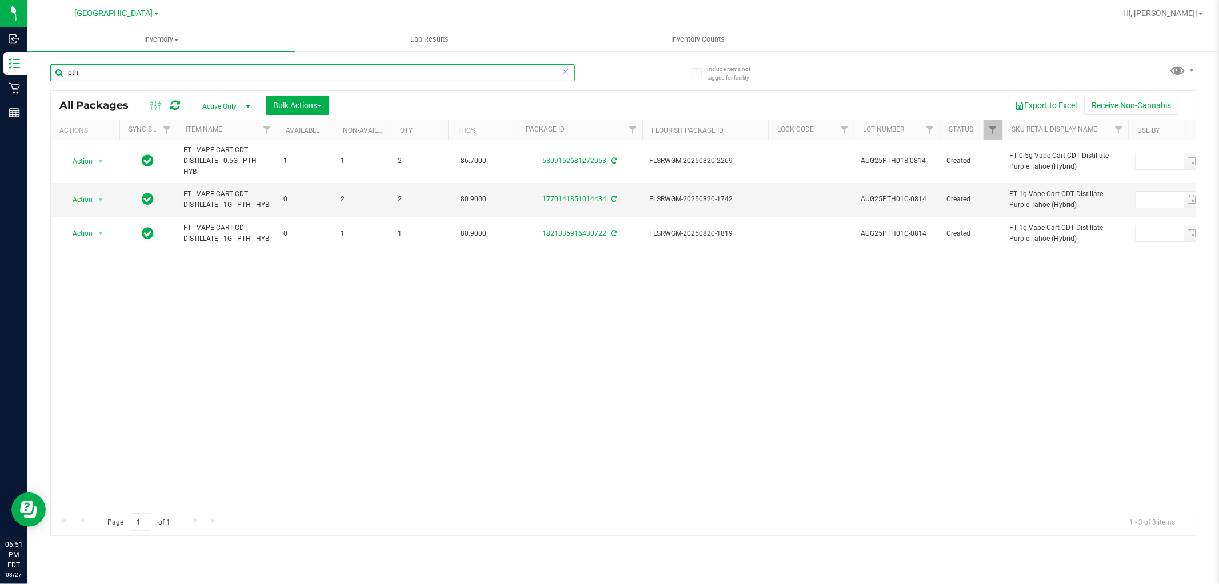
type input "pth"
click at [151, 71] on input "pth" at bounding box center [312, 72] width 525 height 17
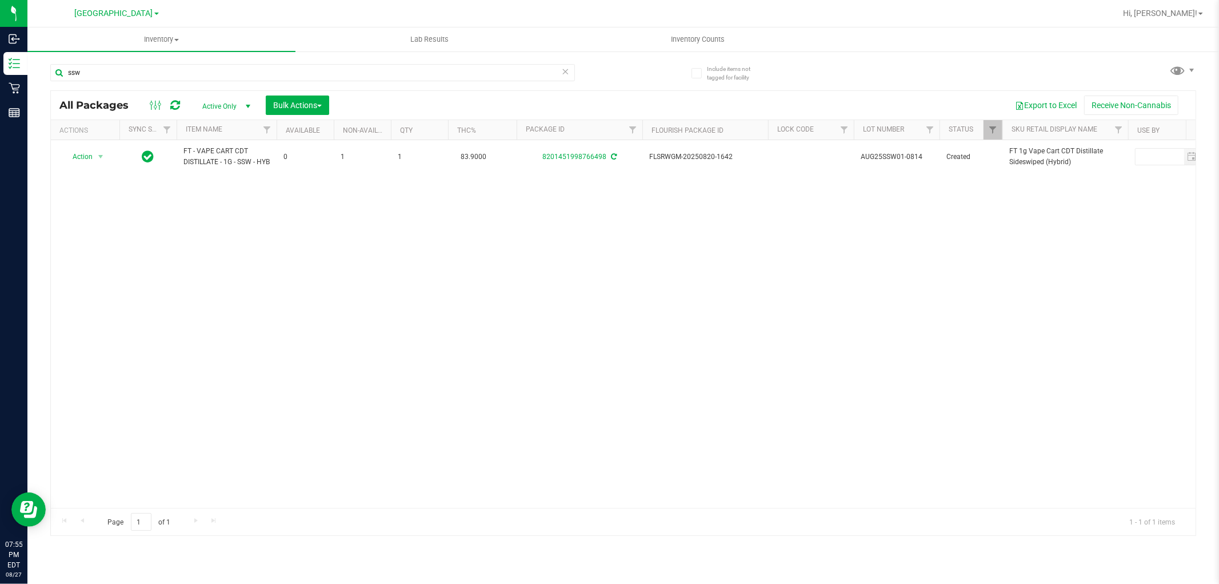
type input "ssw"
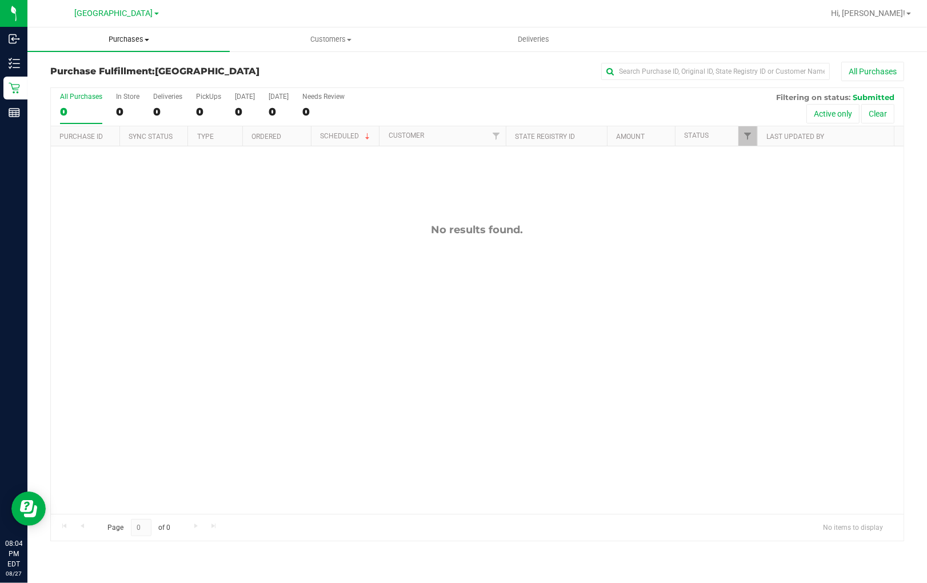
click at [133, 41] on span "Purchases" at bounding box center [128, 39] width 202 height 10
click at [132, 83] on li "Fulfillment" at bounding box center [128, 83] width 202 height 14
